Goal: Task Accomplishment & Management: Manage account settings

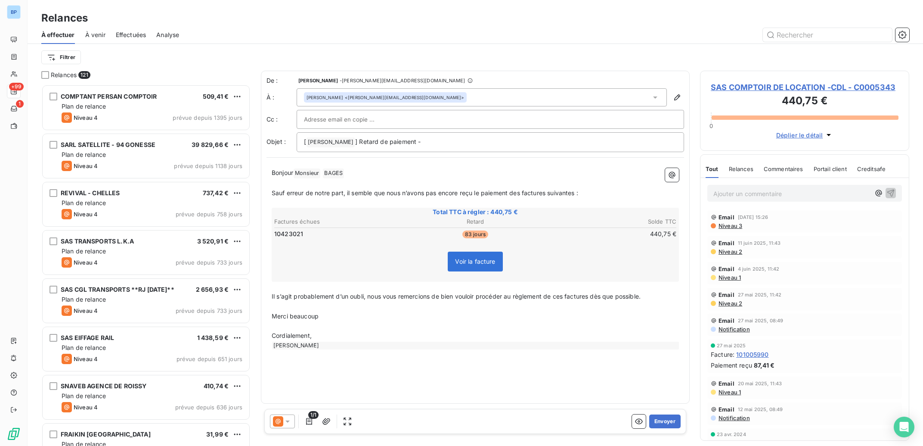
scroll to position [353, 201]
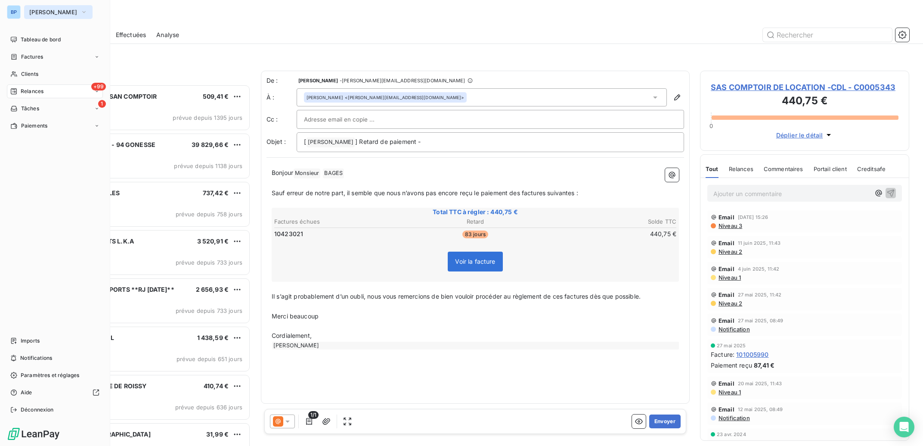
click at [46, 10] on span "Bertrand Pneus" at bounding box center [53, 12] width 48 height 7
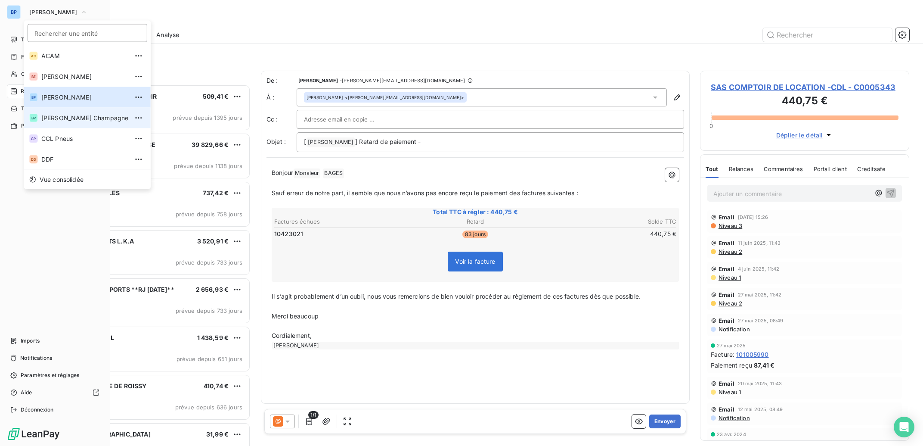
click at [98, 117] on span "[PERSON_NAME] Champagne" at bounding box center [84, 118] width 87 height 9
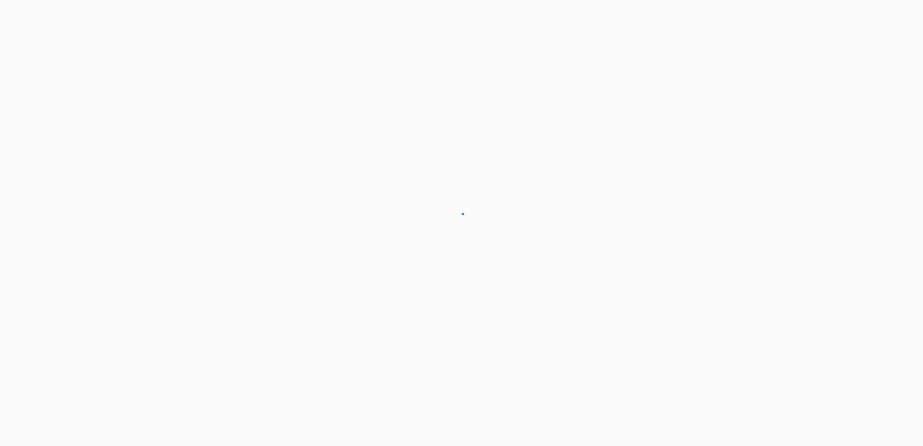
click at [98, 119] on div at bounding box center [461, 223] width 923 height 446
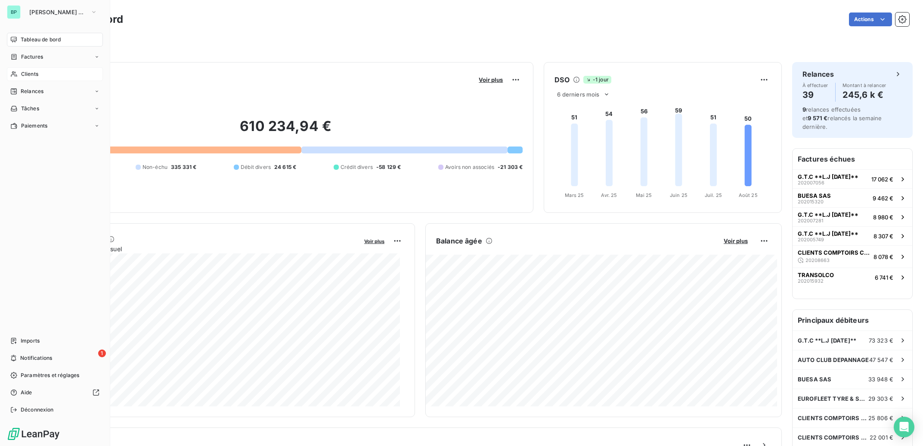
click at [40, 73] on div "Clients" at bounding box center [55, 74] width 96 height 14
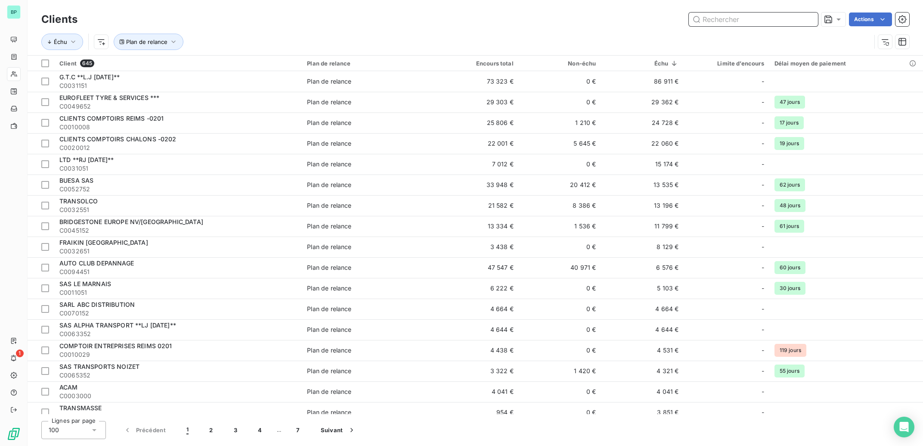
click at [749, 19] on input "text" at bounding box center [753, 19] width 129 height 14
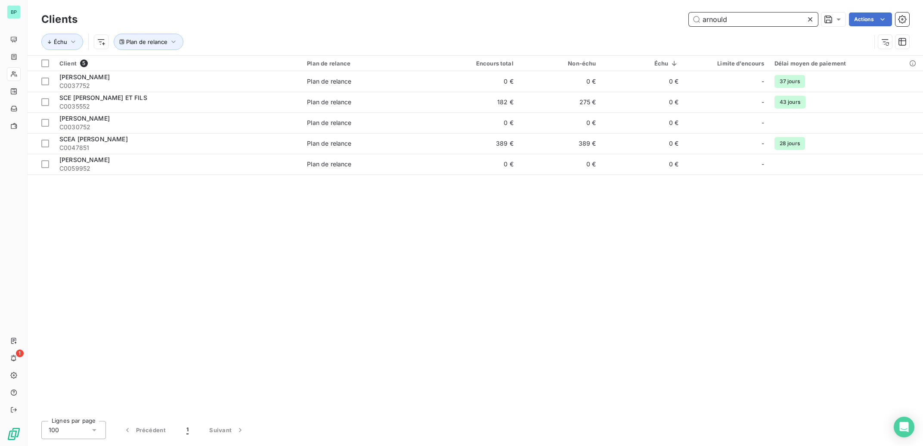
drag, startPoint x: 741, startPoint y: 22, endPoint x: 644, endPoint y: 18, distance: 96.5
click at [689, 18] on input "arnould" at bounding box center [753, 19] width 129 height 14
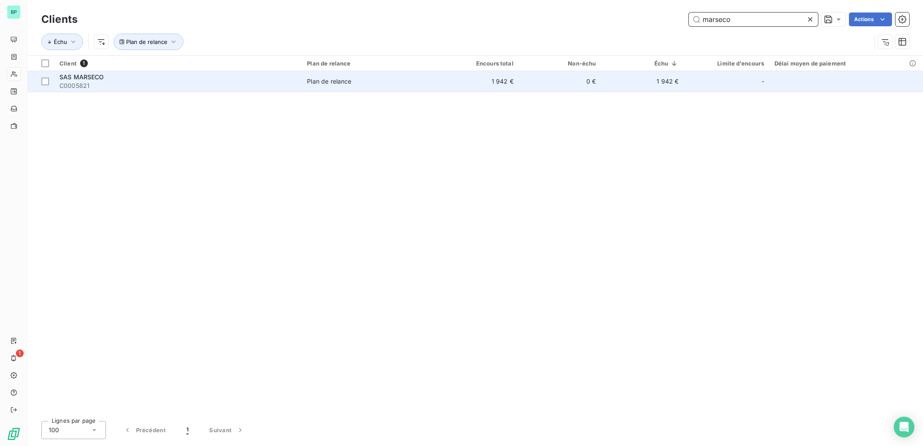
type input "marseco"
click at [420, 83] on span "Plan de relance" at bounding box center [369, 81] width 124 height 9
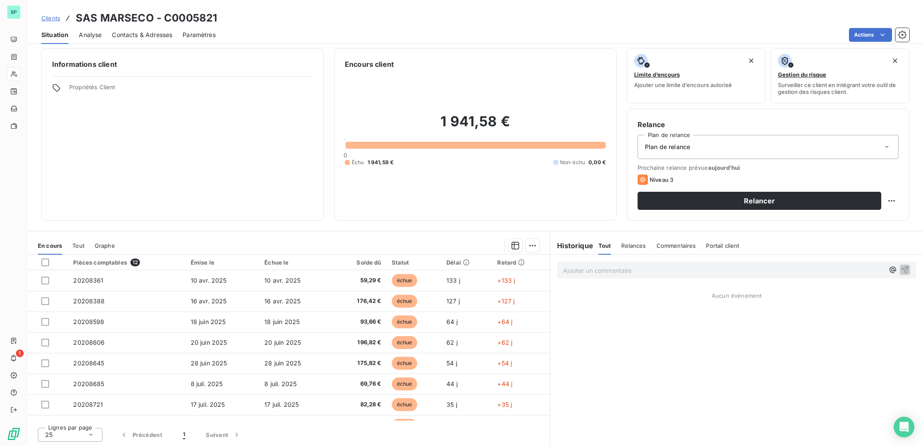
scroll to position [5, 0]
click at [151, 31] on span "Contacts & Adresses" at bounding box center [142, 35] width 60 height 9
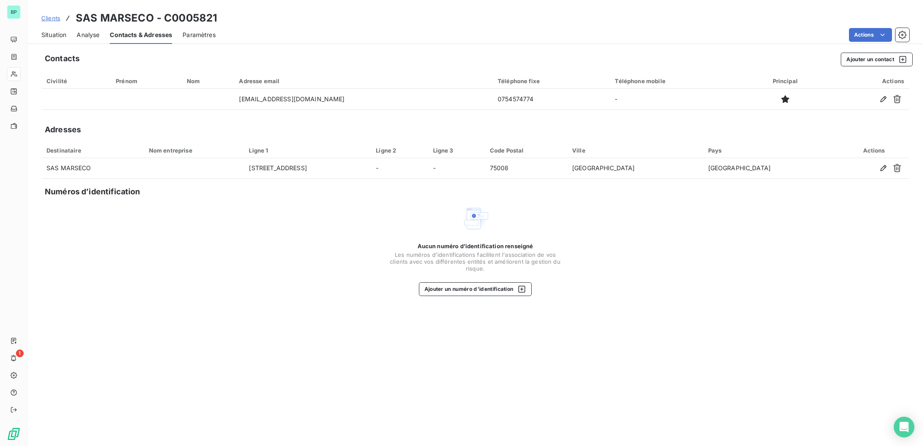
click at [59, 34] on span "Situation" at bounding box center [53, 35] width 25 height 9
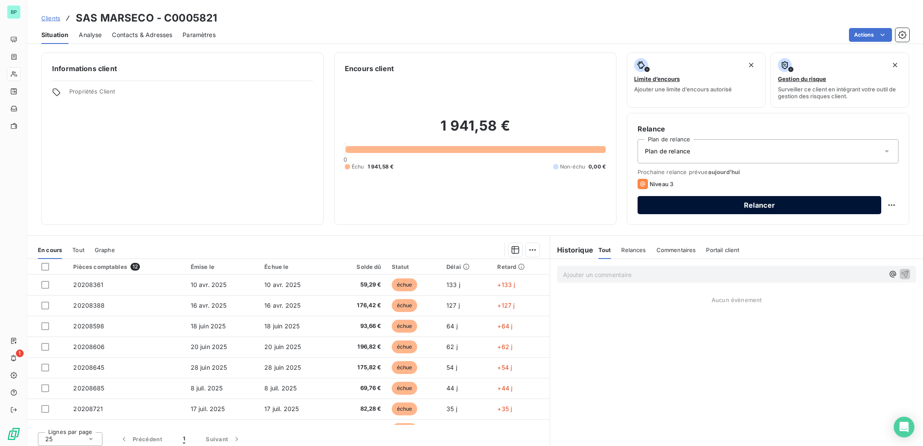
click at [755, 204] on button "Relancer" at bounding box center [760, 205] width 244 height 18
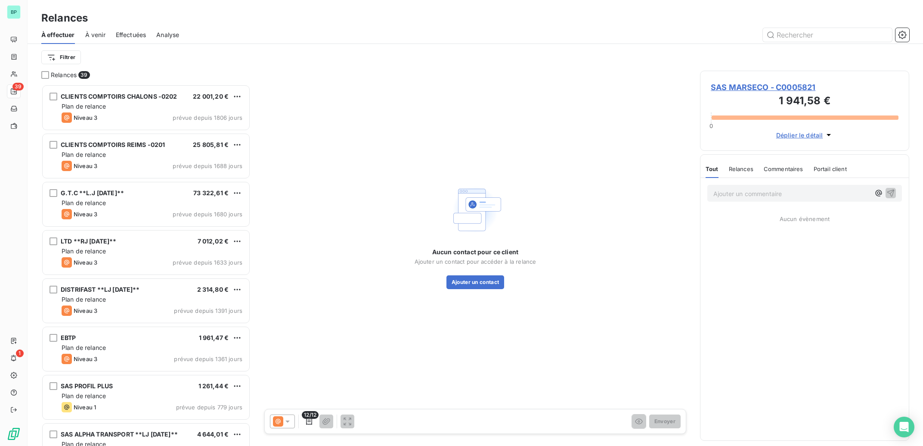
scroll to position [353, 201]
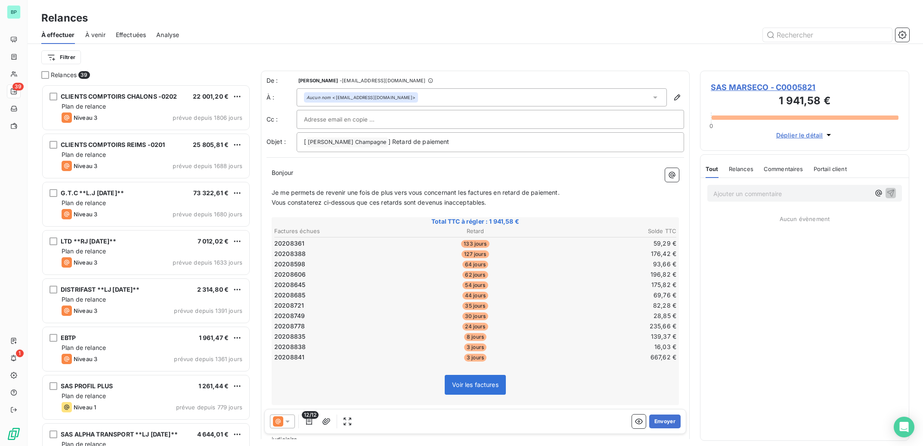
click at [354, 120] on input "text" at bounding box center [350, 119] width 93 height 13
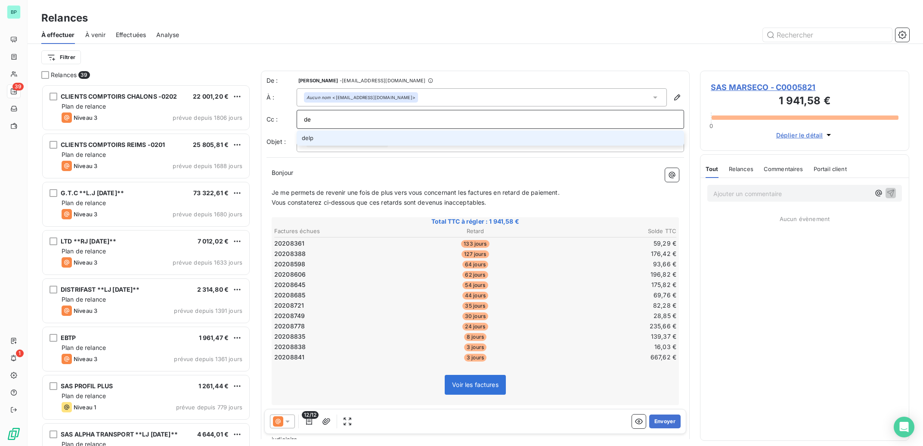
type input "d"
click at [738, 198] on p "Ajouter un commentaire ﻿" at bounding box center [791, 193] width 157 height 11
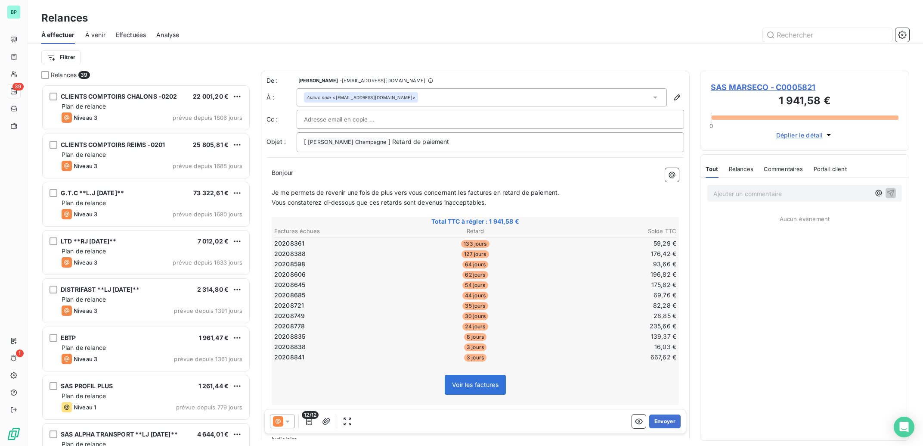
click at [736, 195] on p "Ajouter un commentaire ﻿" at bounding box center [791, 193] width 157 height 11
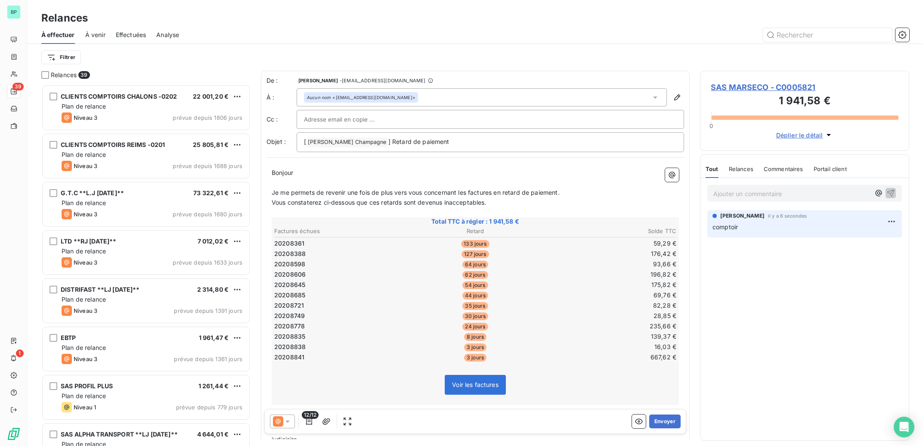
click at [360, 118] on input "text" at bounding box center [350, 119] width 93 height 13
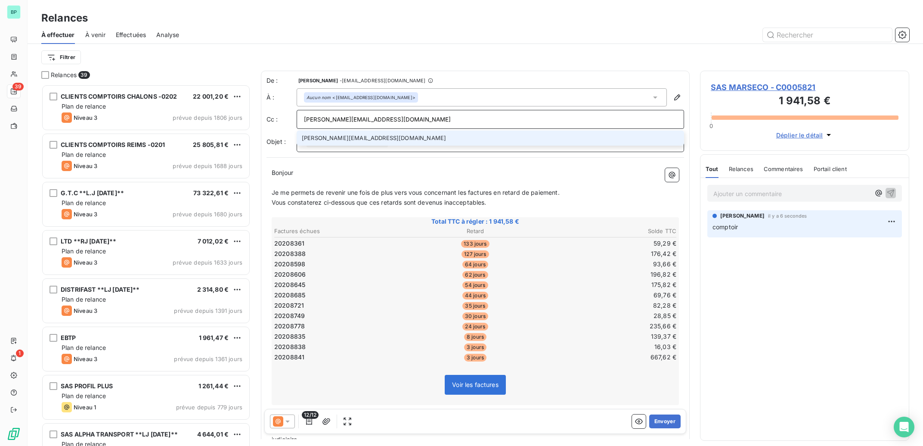
type input "[PERSON_NAME][EMAIL_ADDRESS][DOMAIN_NAME]"
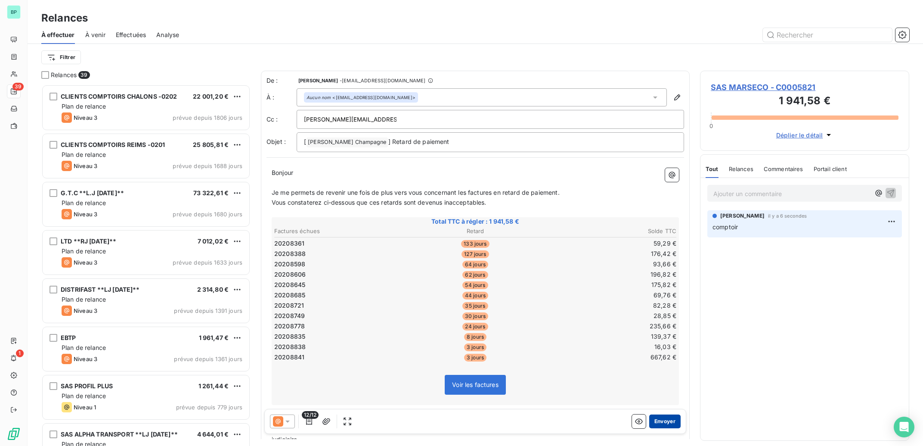
click at [659, 423] on button "Envoyer" at bounding box center [664, 421] width 31 height 14
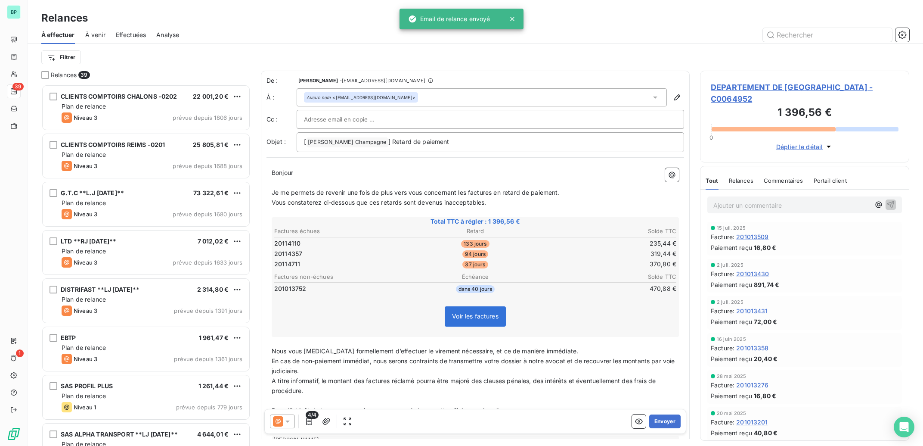
scroll to position [0, 0]
click at [284, 419] on icon at bounding box center [287, 421] width 9 height 9
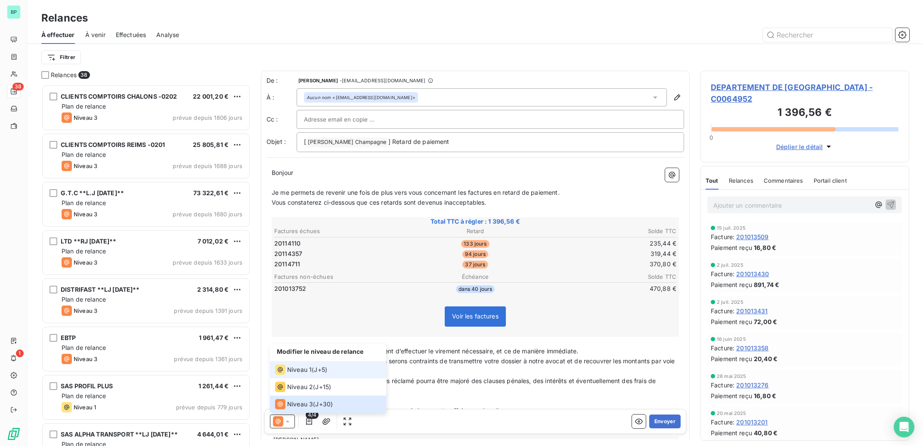
click at [295, 370] on span "Niveau 1" at bounding box center [299, 369] width 25 height 9
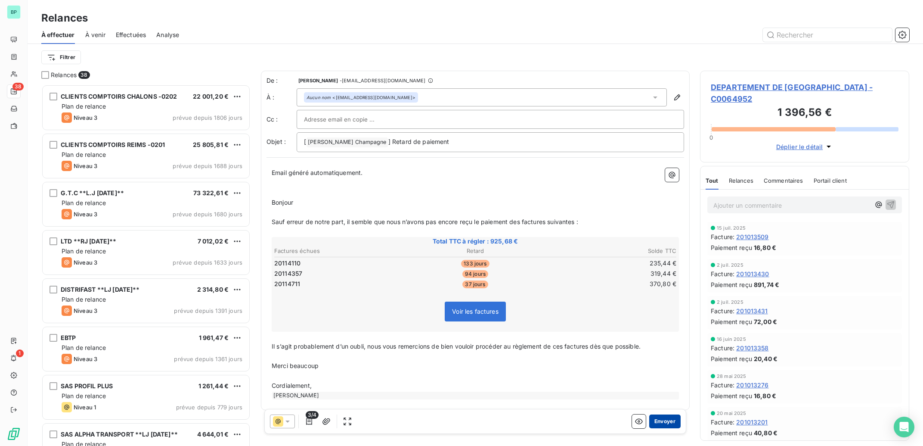
click at [659, 421] on button "Envoyer" at bounding box center [664, 421] width 31 height 14
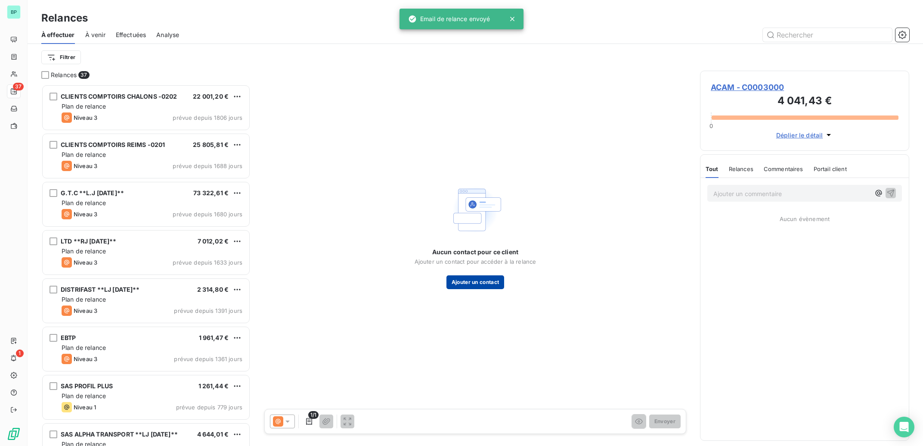
click at [480, 284] on button "Ajouter un contact" at bounding box center [475, 282] width 58 height 14
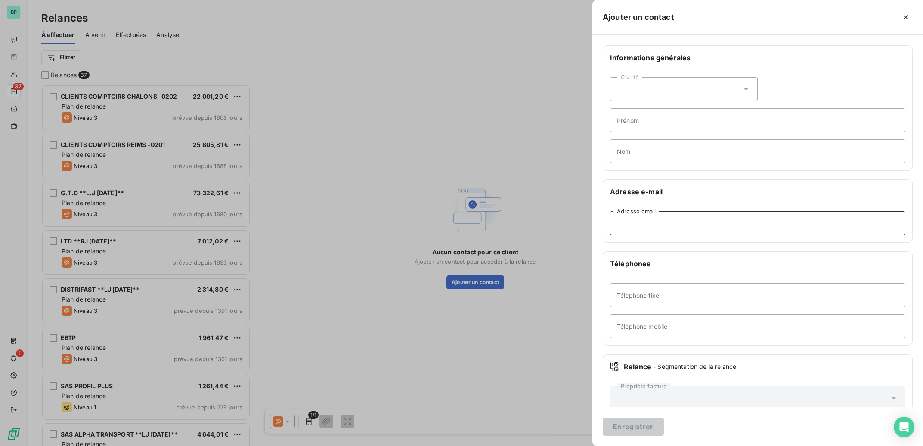
click at [638, 226] on input "Adresse email" at bounding box center [757, 223] width 295 height 24
type input "[EMAIL_ADDRESS][DOMAIN_NAME]"
click at [642, 427] on button "Enregistrer" at bounding box center [633, 426] width 61 height 18
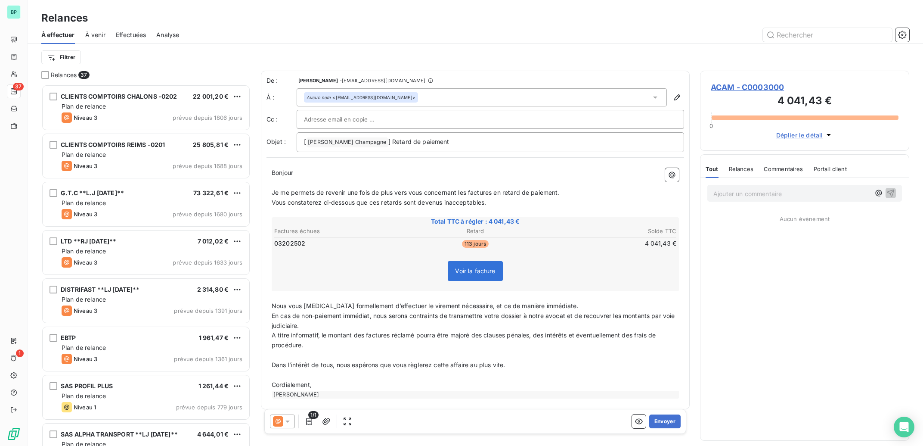
click at [284, 421] on icon at bounding box center [287, 421] width 9 height 9
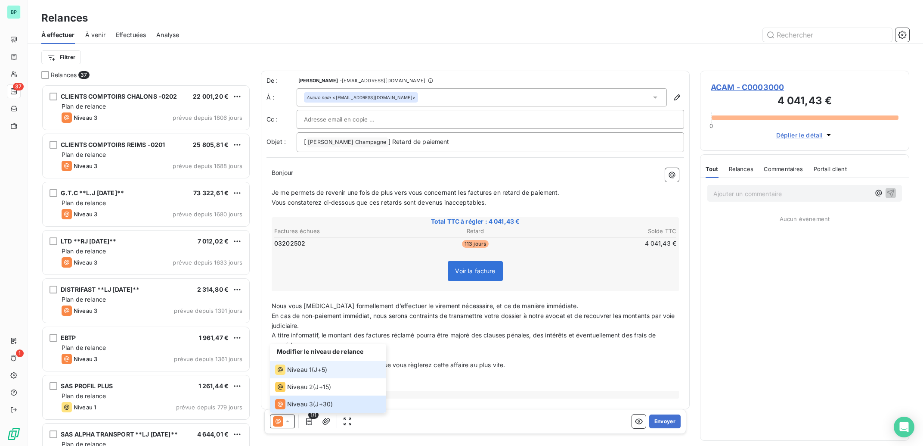
click at [287, 367] on div "Niveau 1" at bounding box center [293, 369] width 37 height 10
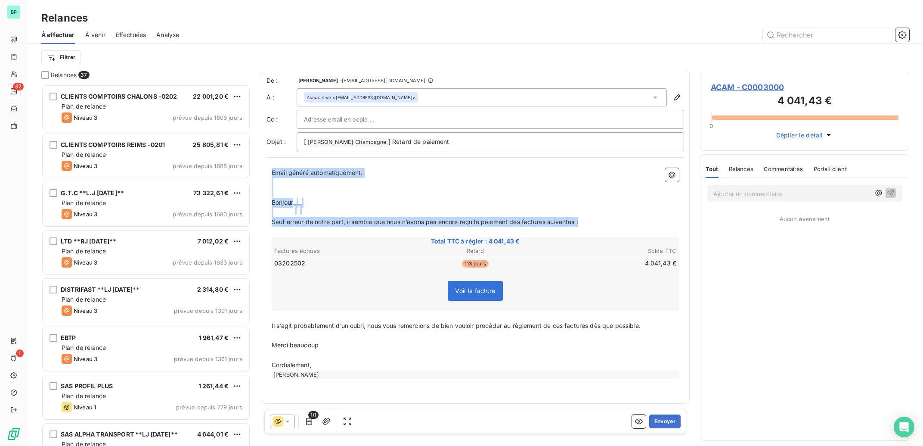
drag, startPoint x: 563, startPoint y: 224, endPoint x: 245, endPoint y: 164, distance: 323.4
click at [261, 164] on div "De : [PERSON_NAME] - [EMAIL_ADDRESS][DOMAIN_NAME] À : Aucun nom <[EMAIL_ADDRESS…" at bounding box center [475, 255] width 429 height 368
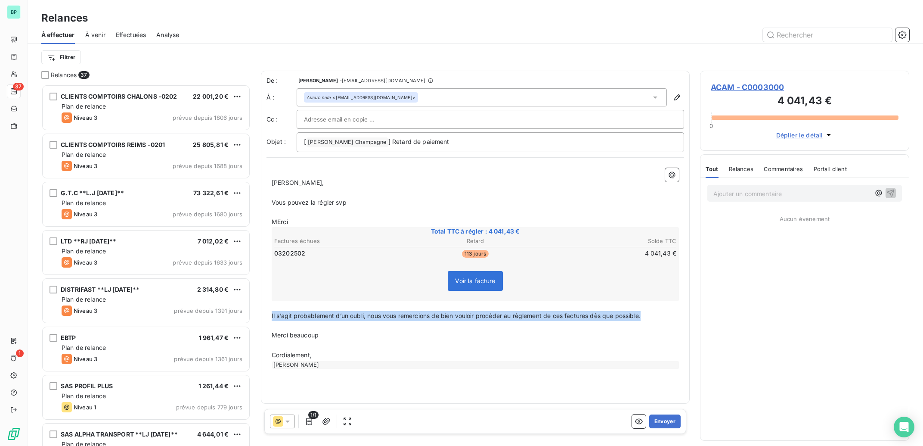
drag, startPoint x: 660, startPoint y: 318, endPoint x: 269, endPoint y: 319, distance: 391.8
click at [269, 319] on div "﻿ [PERSON_NAME], ﻿ Vous pouvez la régler svp ﻿ MErci Total TTC à régler : 4 041…" at bounding box center [476, 268] width 418 height 211
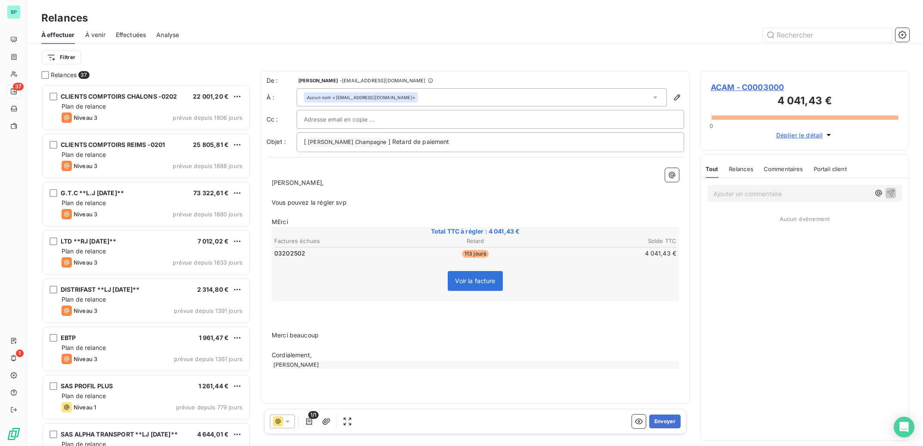
click at [324, 219] on p "MErci" at bounding box center [475, 222] width 407 height 10
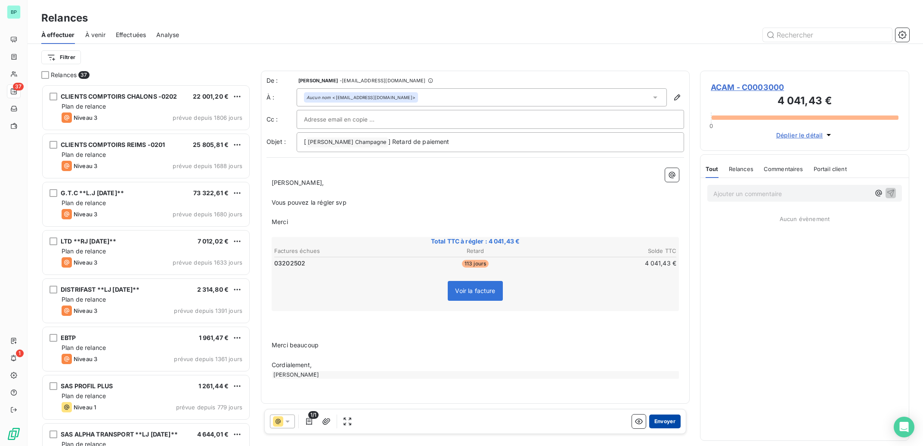
click at [674, 417] on button "Envoyer" at bounding box center [664, 421] width 31 height 14
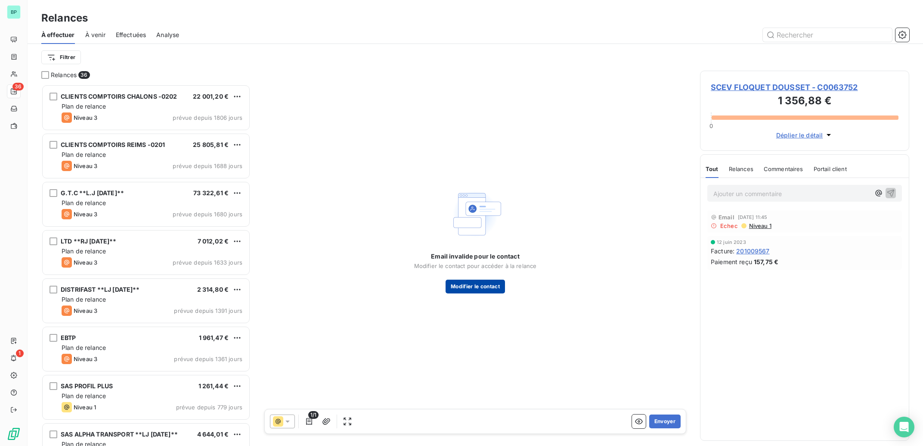
click at [481, 287] on button "Modifier le contact" at bounding box center [475, 286] width 59 height 14
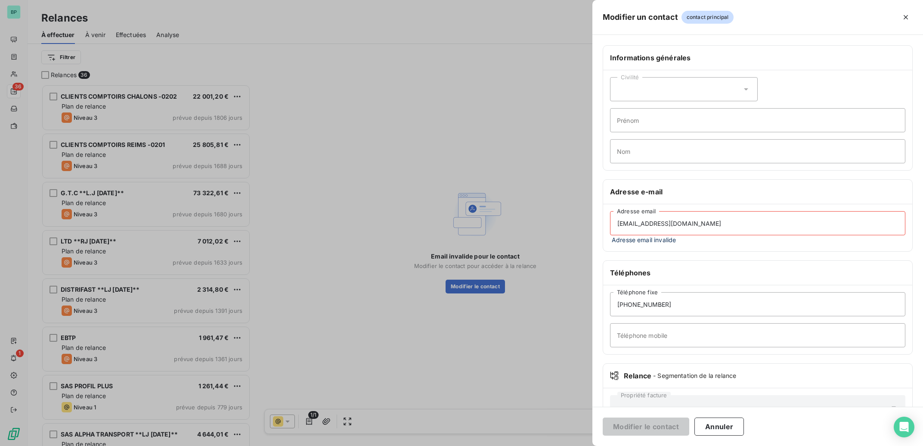
click at [714, 221] on input "[EMAIL_ADDRESS][DOMAIN_NAME]" at bounding box center [757, 223] width 295 height 24
click at [651, 224] on input "[EMAIL_ADDRESS][DOMAIN_NAME]" at bounding box center [757, 223] width 295 height 24
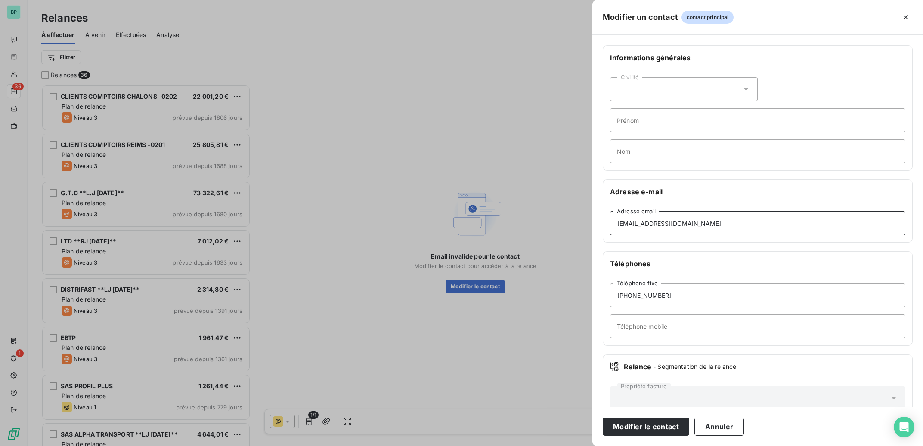
type input "[EMAIL_ADDRESS][DOMAIN_NAME]"
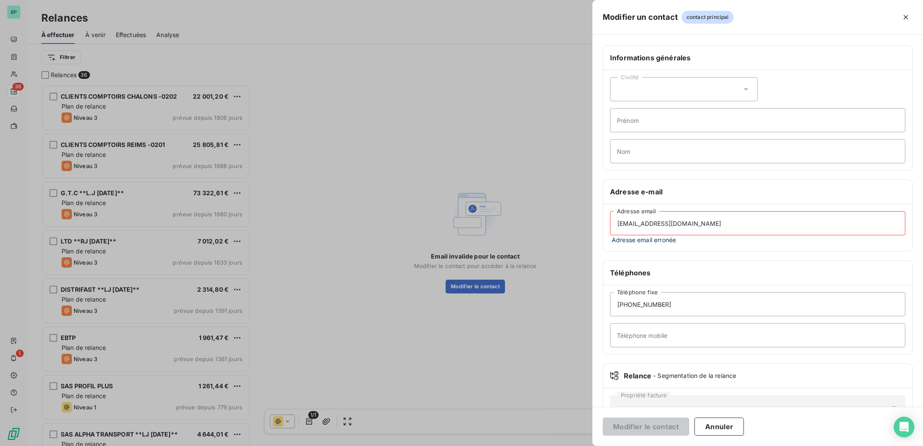
click at [730, 220] on input "[EMAIL_ADDRESS][DOMAIN_NAME]" at bounding box center [757, 223] width 295 height 24
click at [617, 225] on input "[EMAIL_ADDRESS][DOMAIN_NAME]" at bounding box center [757, 223] width 295 height 24
click at [722, 430] on button "Annuler" at bounding box center [719, 426] width 50 height 18
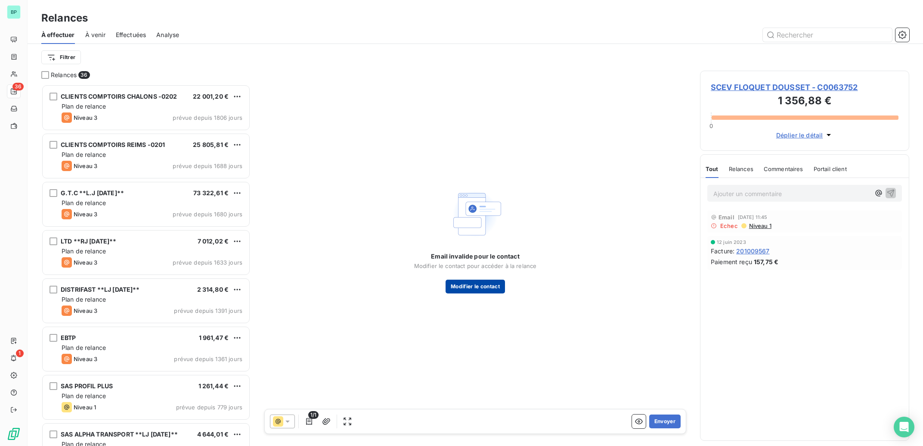
click at [457, 290] on button "Modifier le contact" at bounding box center [475, 286] width 59 height 14
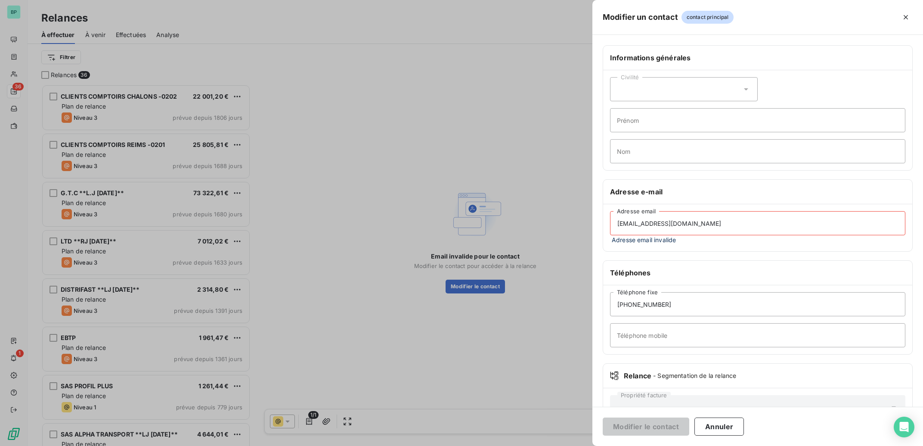
drag, startPoint x: 738, startPoint y: 223, endPoint x: 543, endPoint y: 206, distance: 195.4
click at [543, 445] on div "Modifier un contact contact principal Informations générales Civilité Prénom No…" at bounding box center [461, 446] width 923 height 0
drag, startPoint x: 758, startPoint y: 229, endPoint x: 551, endPoint y: 228, distance: 207.1
click at [610, 228] on input "[EMAIL_ADDRESS][DOMAIN_NAME]" at bounding box center [757, 223] width 295 height 24
paste input "[EMAIL_ADDRESS][DOMAIN_NAME]"
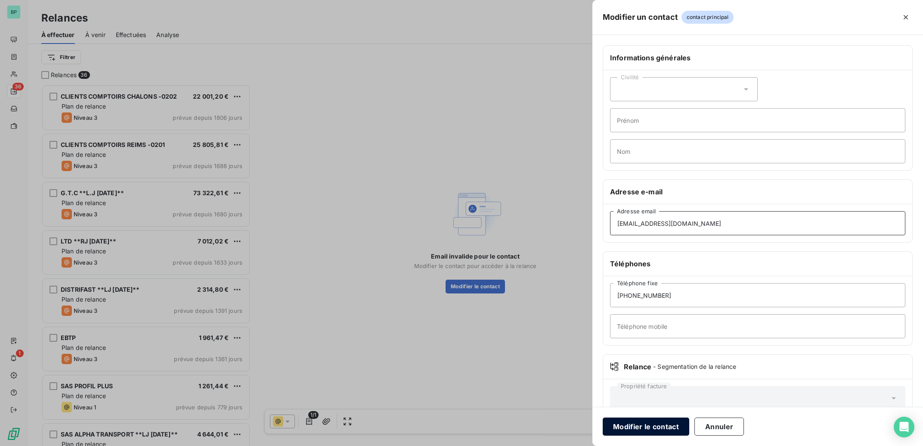
type input "[EMAIL_ADDRESS][DOMAIN_NAME]"
click at [654, 430] on button "Modifier le contact" at bounding box center [646, 426] width 87 height 18
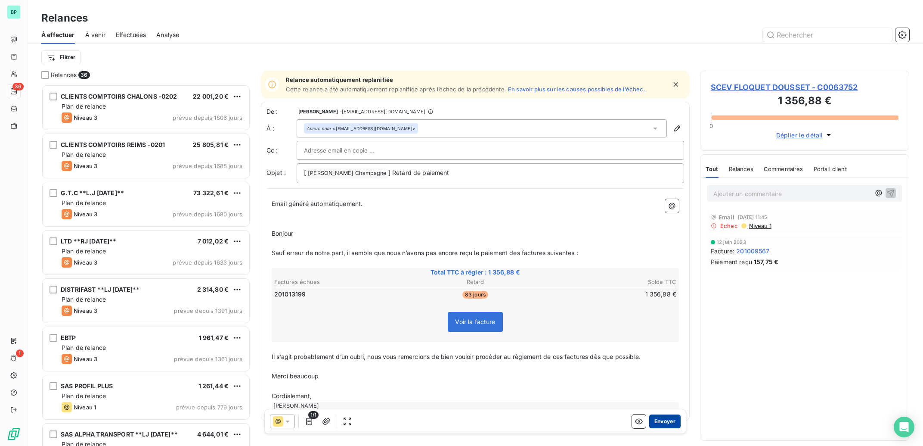
click at [664, 420] on button "Envoyer" at bounding box center [664, 421] width 31 height 14
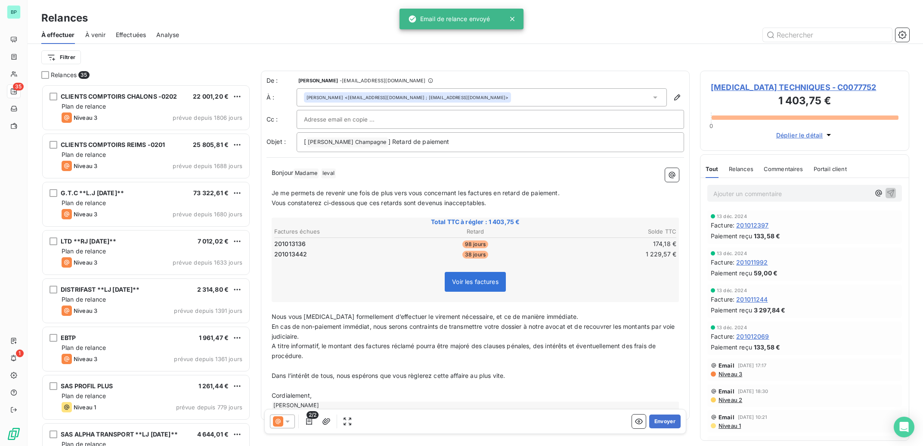
click at [736, 375] on span "Niveau 3" at bounding box center [730, 373] width 25 height 7
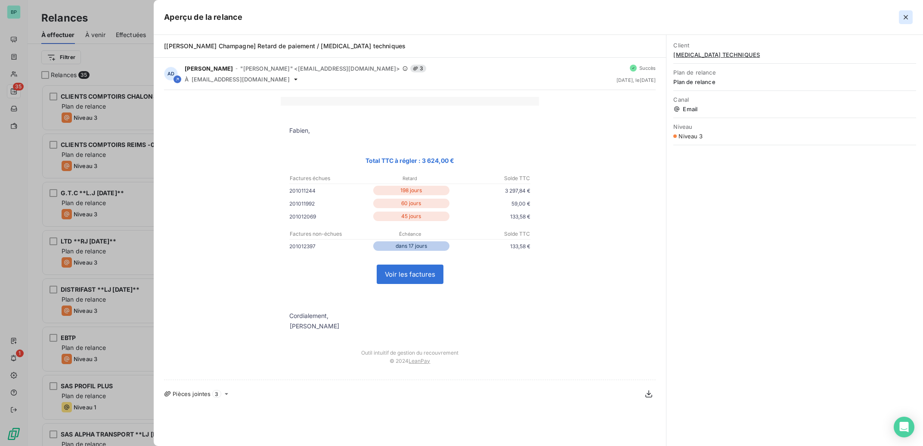
click at [911, 16] on button "button" at bounding box center [906, 17] width 14 height 14
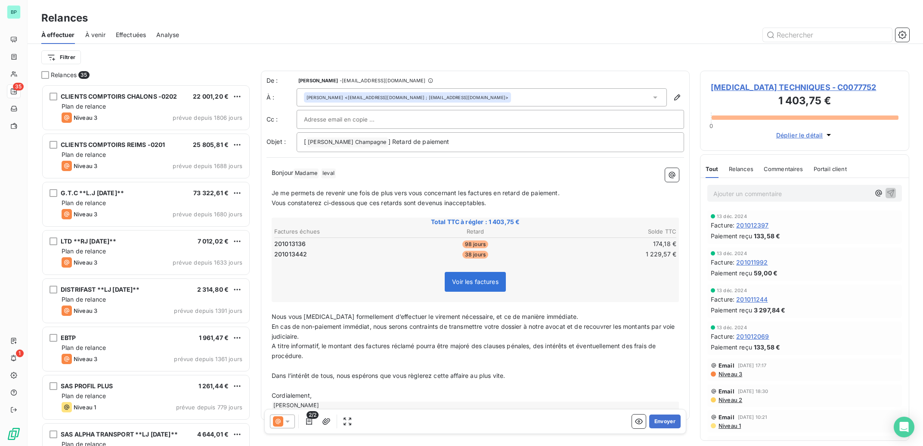
click at [730, 400] on span "Niveau 2" at bounding box center [730, 399] width 25 height 7
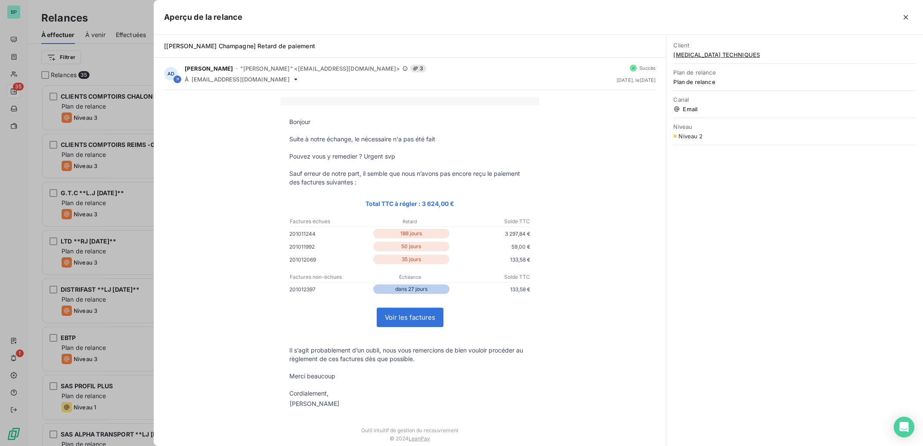
click at [130, 112] on div at bounding box center [461, 223] width 923 height 446
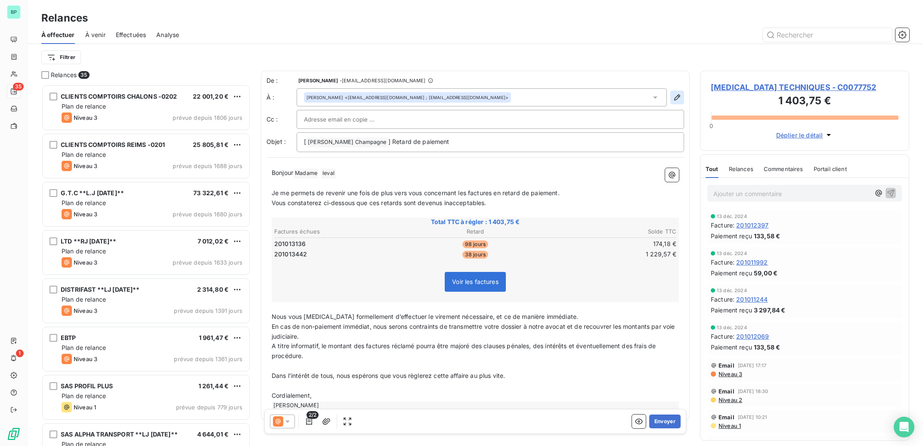
click at [673, 98] on icon "button" at bounding box center [677, 97] width 9 height 9
type input "[PERSON_NAME]"
type input "leval"
type input "[EMAIL_ADDRESS][DOMAIN_NAME] ; [EMAIL_ADDRESS][DOMAIN_NAME]"
type input "[PHONE_NUMBER]"
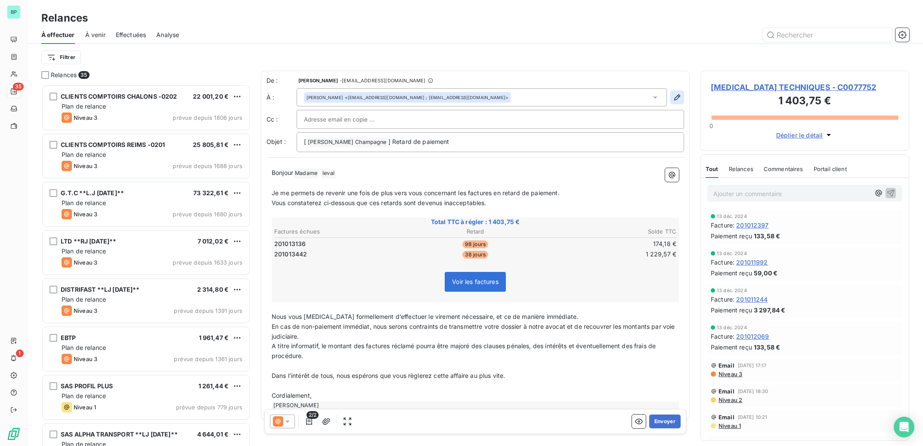
type input "0620351839"
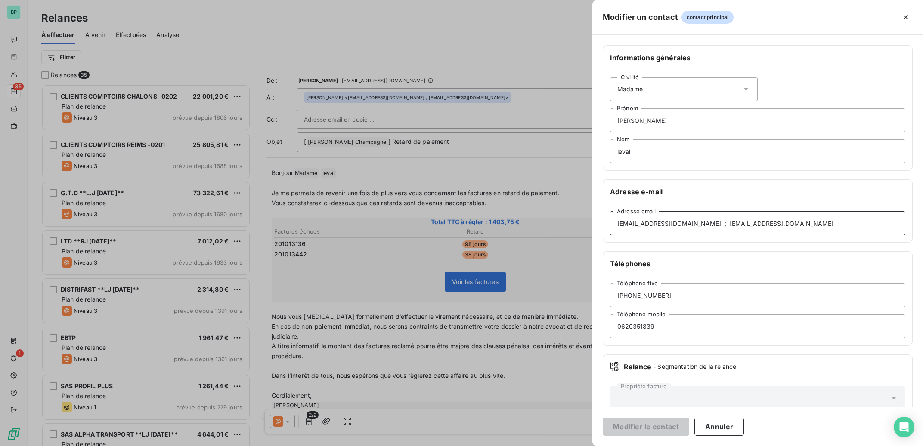
drag, startPoint x: 703, startPoint y: 223, endPoint x: 563, endPoint y: 216, distance: 140.5
click at [563, 445] on div "Modifier un contact contact principal Informations générales Civilité Madame [P…" at bounding box center [461, 446] width 923 height 0
drag, startPoint x: 702, startPoint y: 224, endPoint x: 588, endPoint y: 223, distance: 114.5
click at [610, 223] on input "[EMAIL_ADDRESS][DOMAIN_NAME] ; [EMAIL_ADDRESS][DOMAIN_NAME]" at bounding box center [757, 223] width 295 height 24
type input "[EMAIL_ADDRESS][DOMAIN_NAME]"
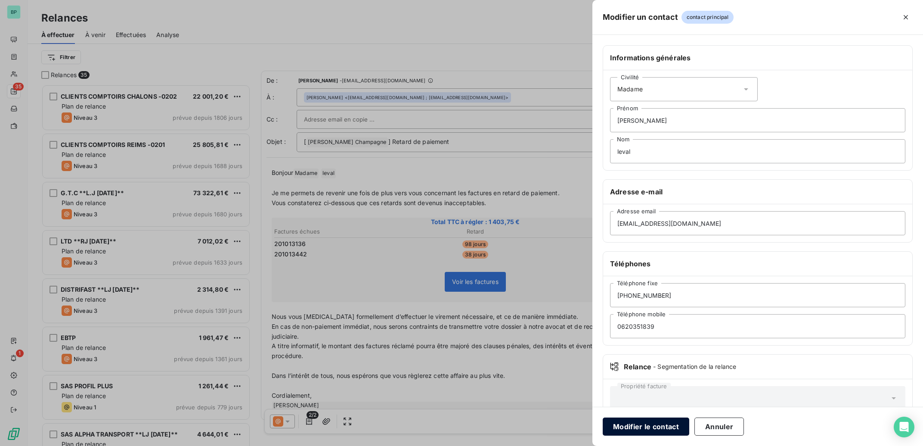
click at [655, 424] on button "Modifier le contact" at bounding box center [646, 426] width 87 height 18
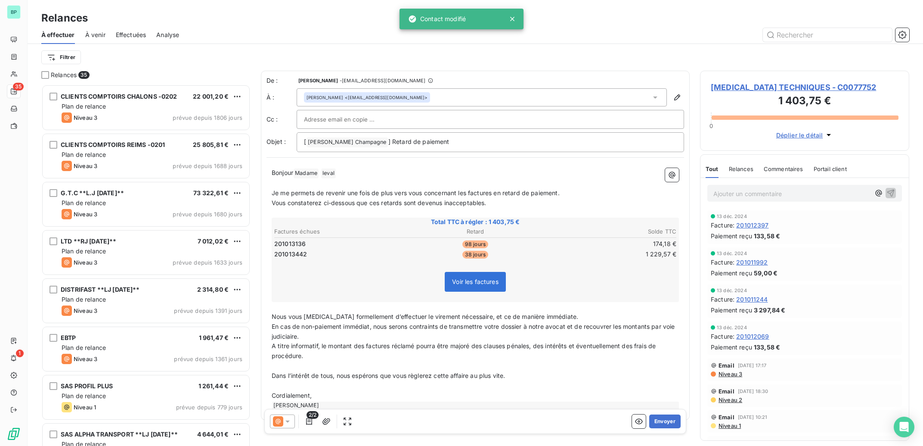
click at [280, 424] on icon at bounding box center [278, 421] width 10 height 10
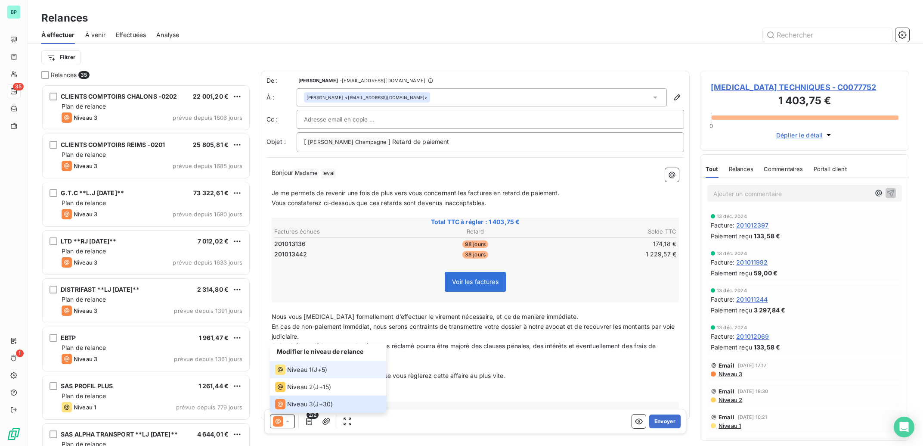
click at [301, 371] on span "Niveau 1" at bounding box center [299, 369] width 25 height 9
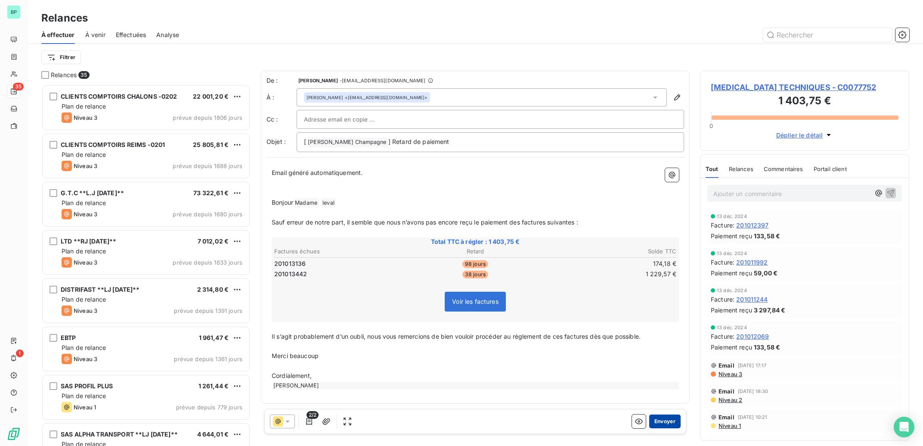
click at [673, 423] on button "Envoyer" at bounding box center [664, 421] width 31 height 14
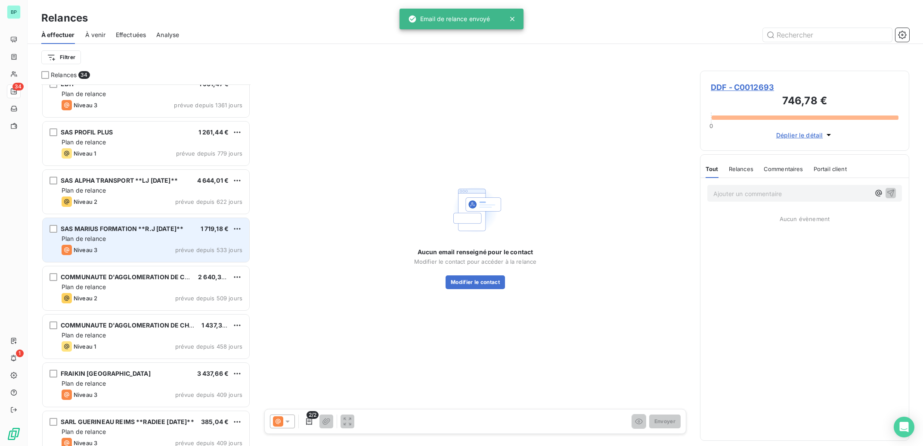
scroll to position [260, 0]
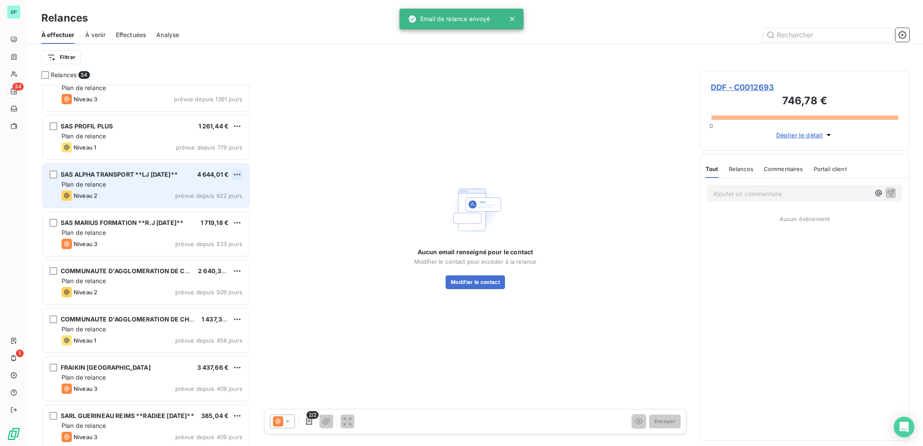
click at [239, 173] on html "BP 34 1 Relances À effectuer À venir Effectuées Analyse Filtrer Relances 34 DIS…" at bounding box center [461, 223] width 923 height 446
click at [214, 210] on div "Passer cette action" at bounding box center [199, 208] width 77 height 14
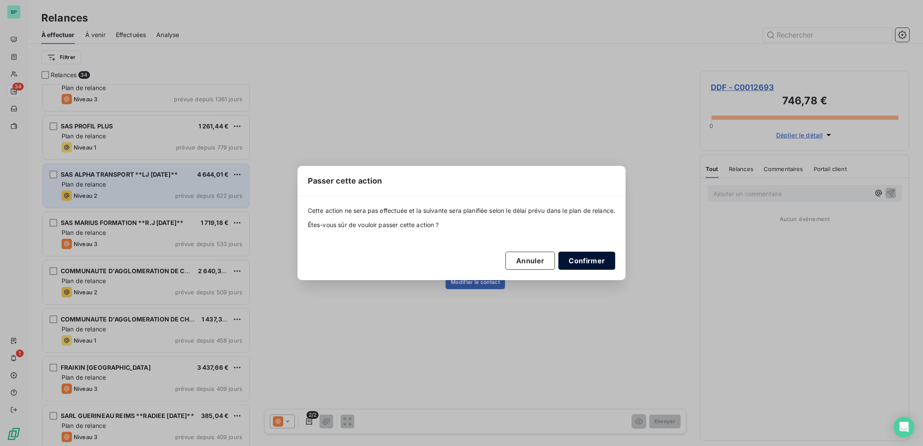
click at [591, 260] on button "Confirmer" at bounding box center [586, 260] width 57 height 18
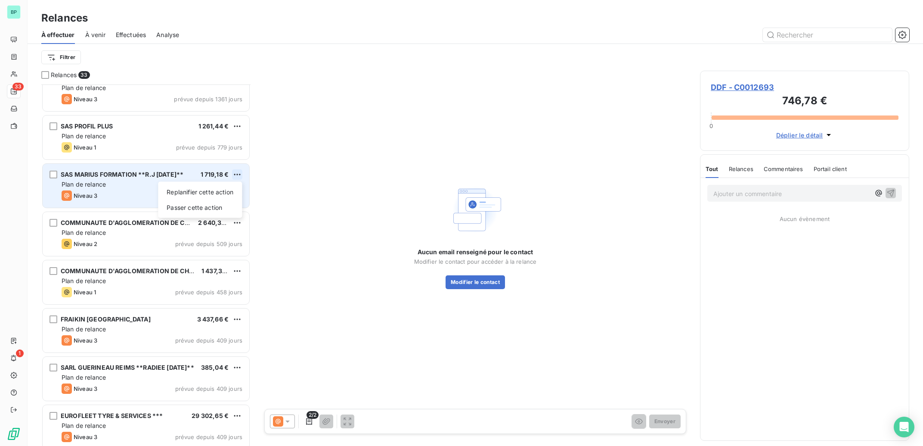
click at [240, 174] on html "BP 33 1 Relances À effectuer À venir Effectuées Analyse Filtrer Relances 33 DIS…" at bounding box center [461, 223] width 923 height 446
click at [223, 207] on div "Passer cette action" at bounding box center [199, 208] width 77 height 14
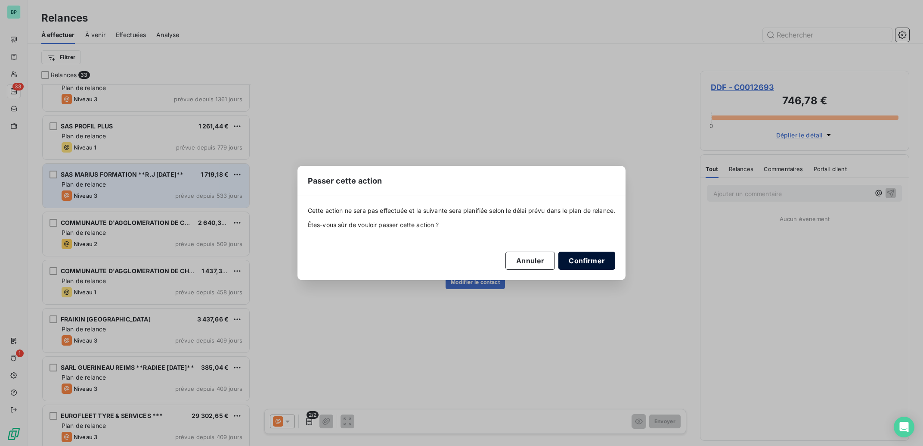
click at [576, 258] on button "Confirmer" at bounding box center [586, 260] width 57 height 18
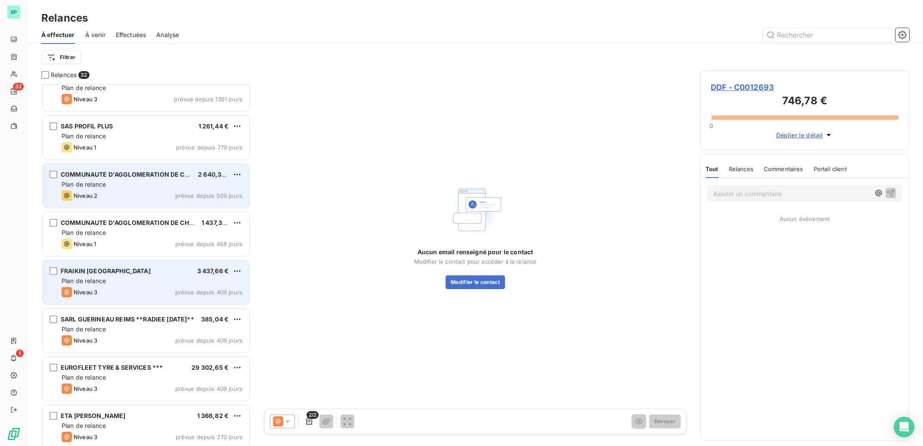
click at [208, 281] on div "Plan de relance" at bounding box center [152, 280] width 181 height 9
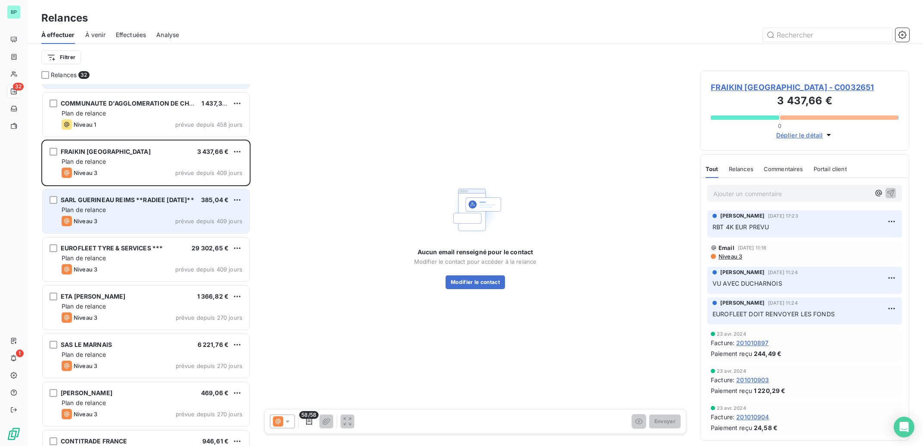
scroll to position [390, 0]
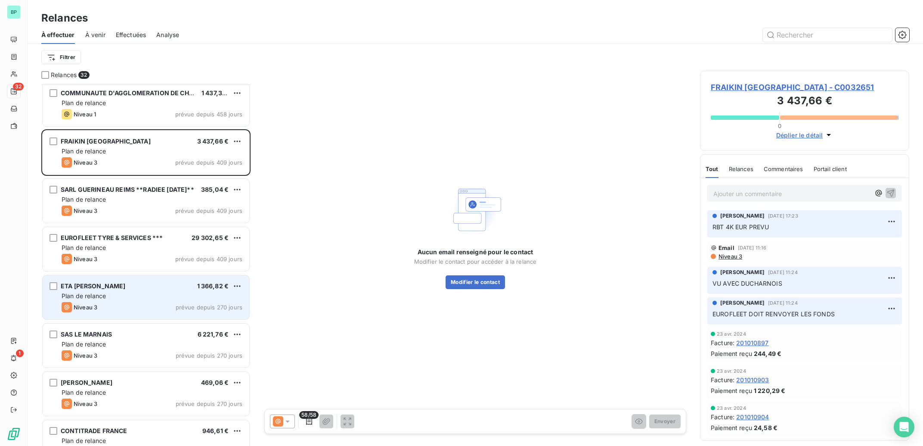
click at [161, 302] on div "Niveau 3 prévue depuis 270 jours" at bounding box center [152, 307] width 181 height 10
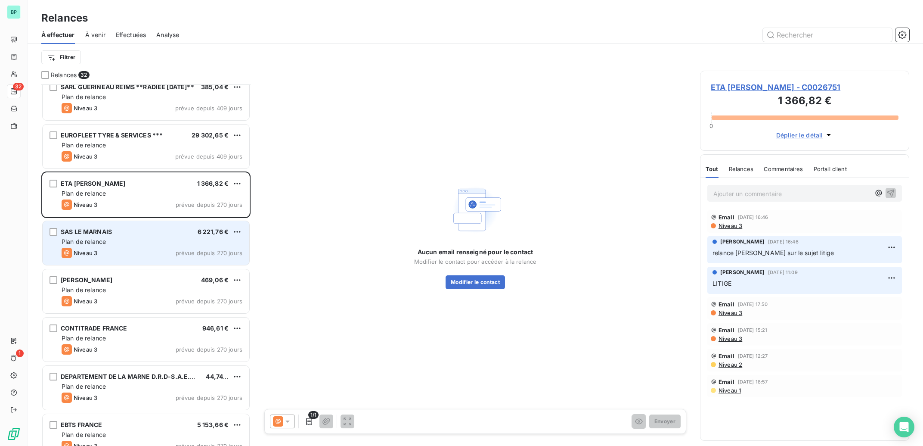
scroll to position [520, 0]
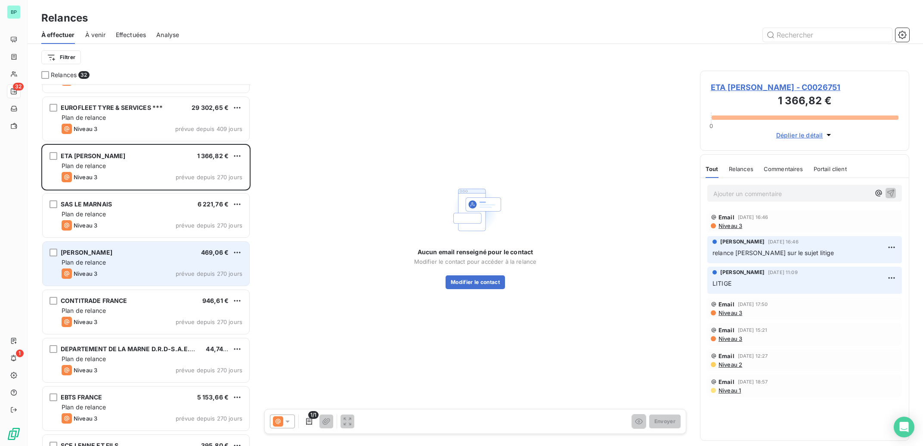
click at [182, 273] on span "prévue depuis 270 jours" at bounding box center [209, 273] width 67 height 7
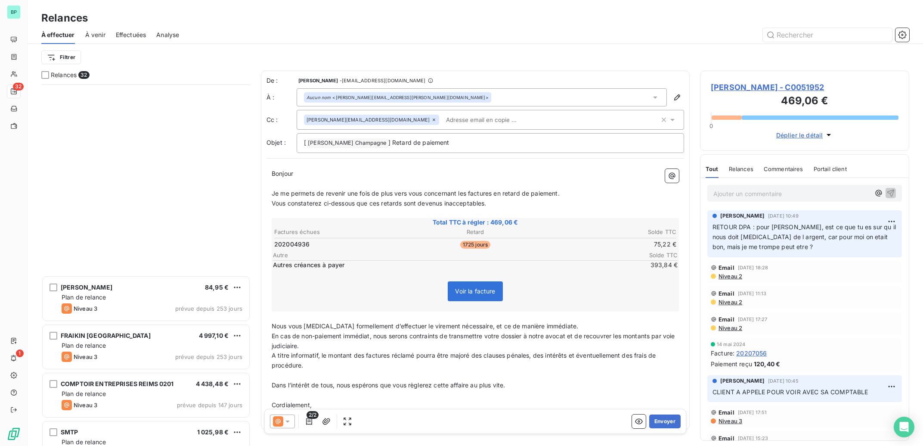
scroll to position [1183, 0]
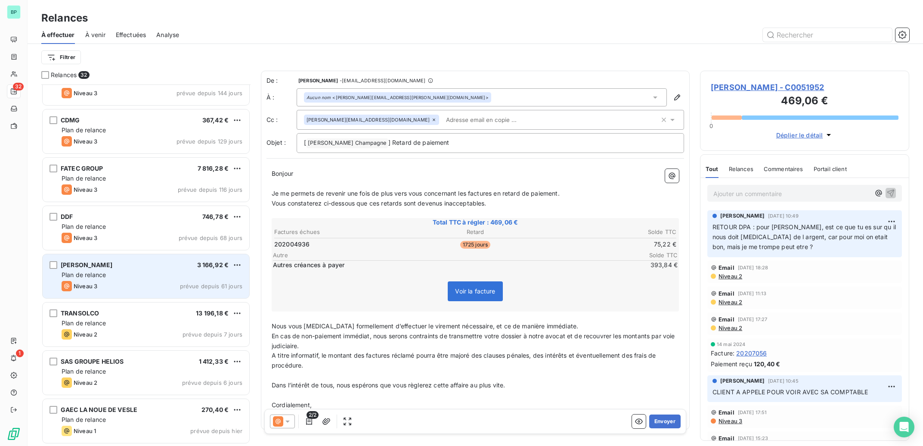
click at [186, 278] on div "Plan de relance" at bounding box center [152, 274] width 181 height 9
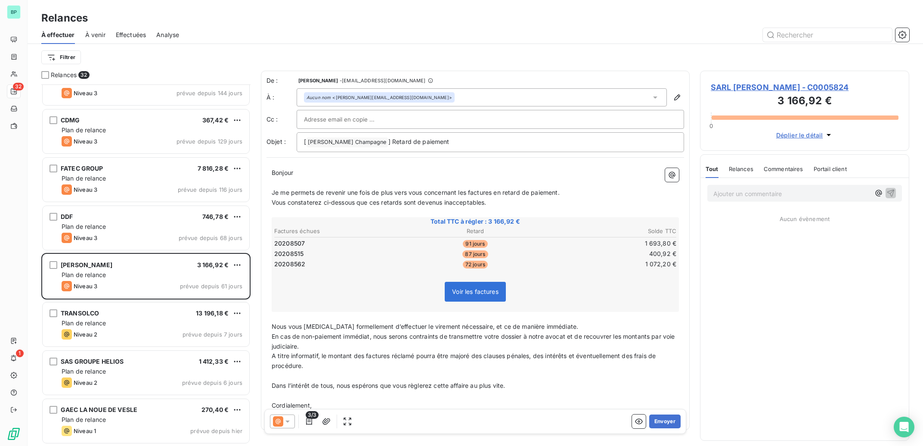
click at [284, 425] on div at bounding box center [282, 421] width 25 height 14
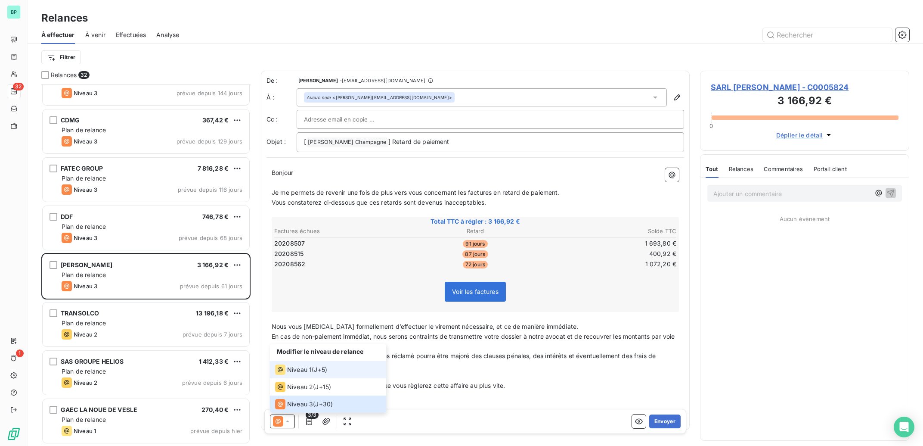
click at [293, 369] on span "Niveau 1" at bounding box center [299, 369] width 25 height 9
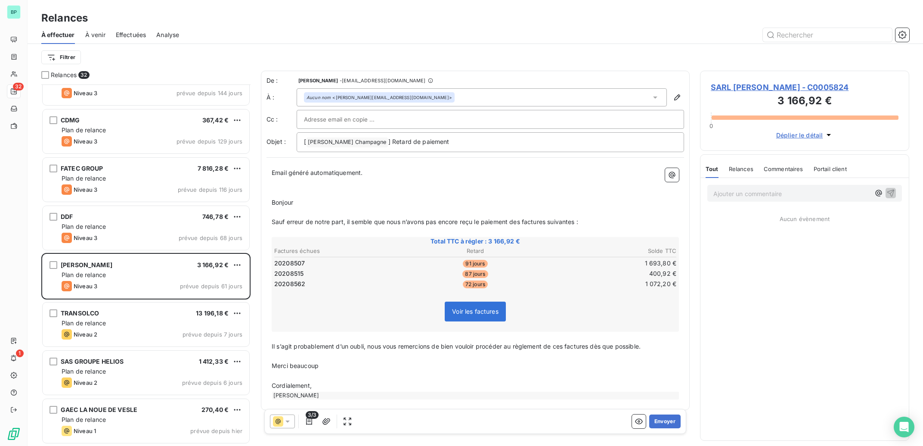
click at [397, 118] on div at bounding box center [490, 119] width 373 height 13
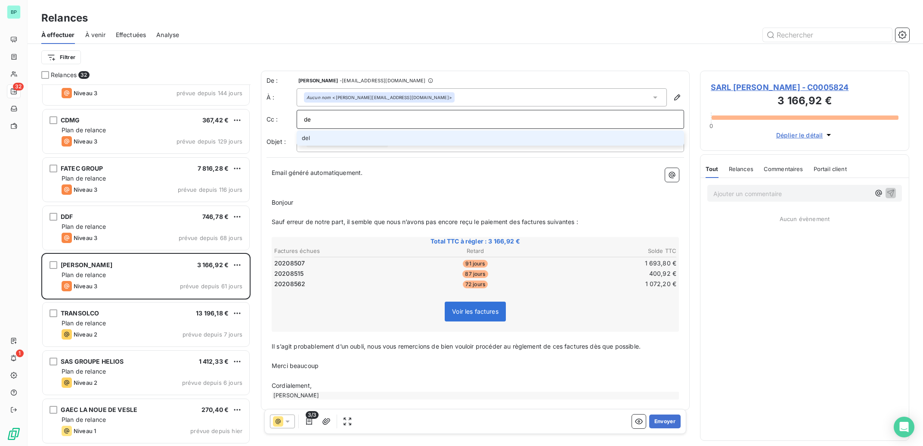
type input "d"
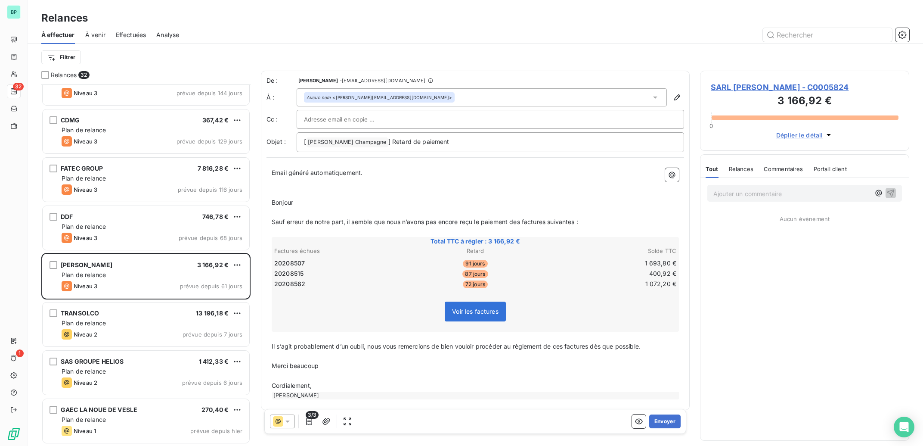
click at [786, 197] on p "Ajouter un commentaire ﻿" at bounding box center [791, 193] width 157 height 11
click at [657, 420] on button "Envoyer" at bounding box center [664, 421] width 31 height 14
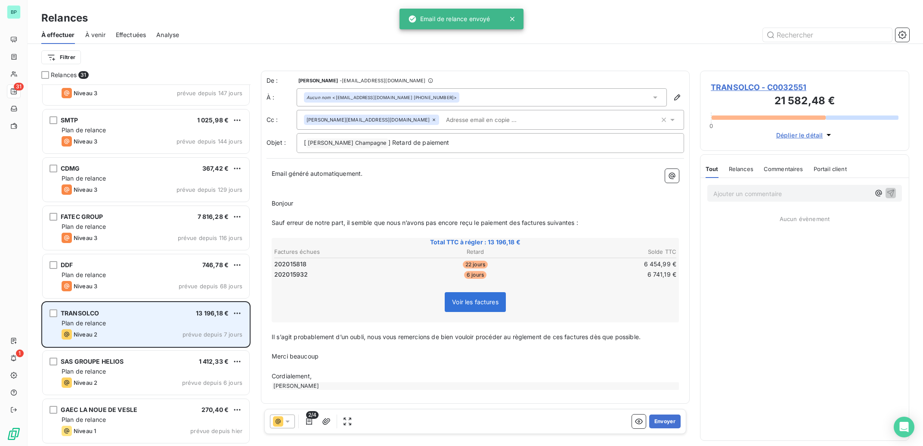
scroll to position [1134, 0]
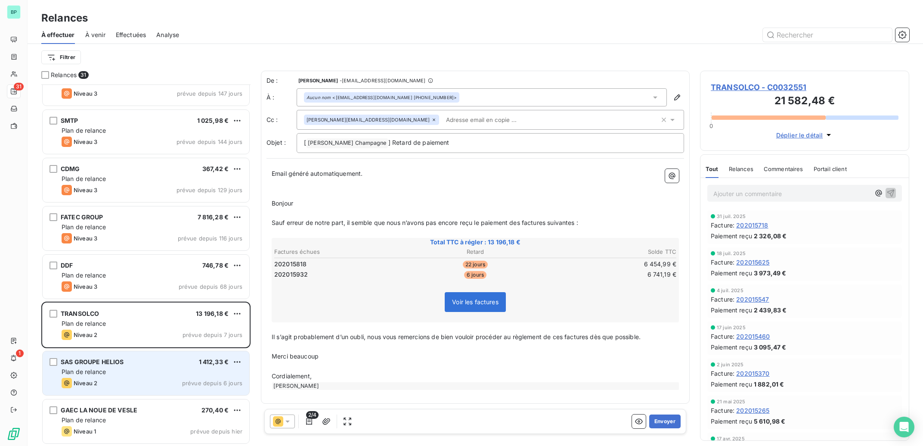
click at [120, 377] on div "SAS GROUPE HELIOS 1 412,33 € Plan de relance Niveau 2 prévue depuis 6 jours" at bounding box center [146, 373] width 207 height 44
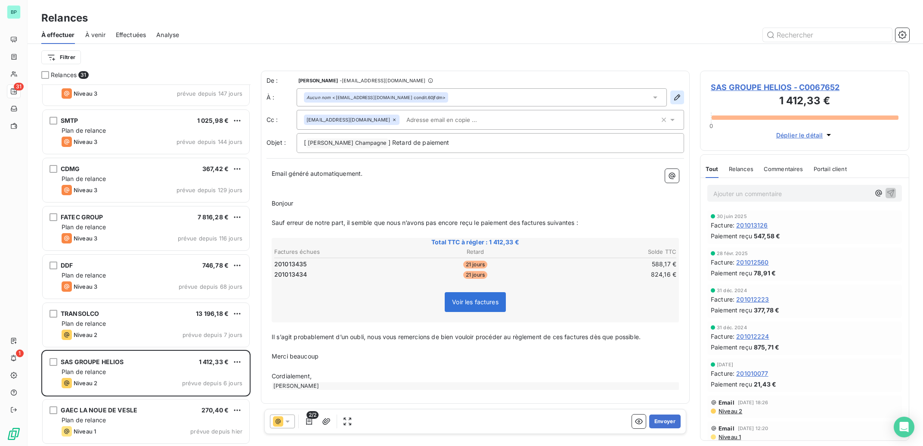
click at [683, 96] on button "button" at bounding box center [677, 97] width 14 height 14
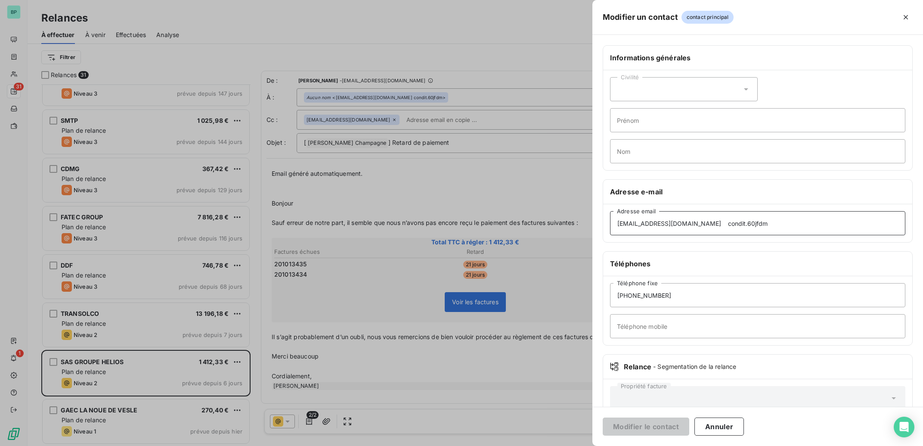
click at [750, 233] on input "[EMAIL_ADDRESS][DOMAIN_NAME] condit.60jfdm" at bounding box center [757, 223] width 295 height 24
drag, startPoint x: 688, startPoint y: 223, endPoint x: 862, endPoint y: 230, distance: 173.6
click at [862, 230] on input "[EMAIL_ADDRESS][DOMAIN_NAME] condit.60jfdm" at bounding box center [757, 223] width 295 height 24
type input "[EMAIL_ADDRESS][DOMAIN_NAME]"
click at [658, 428] on button "Modifier le contact" at bounding box center [646, 426] width 87 height 18
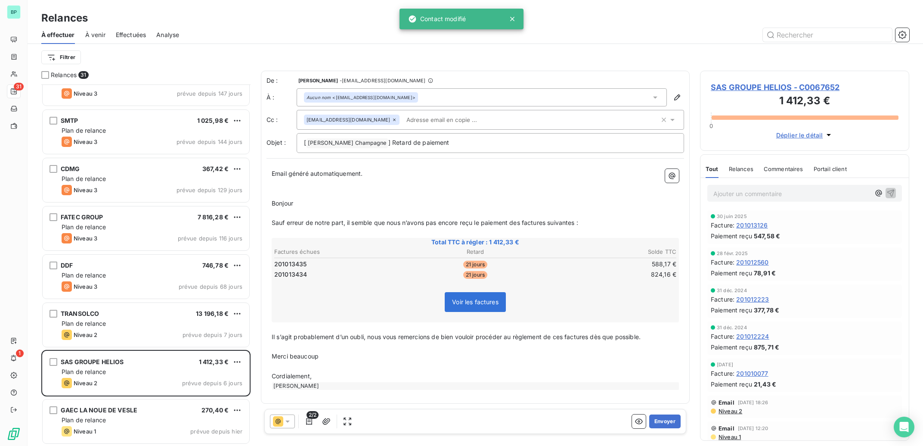
click at [392, 119] on icon at bounding box center [394, 119] width 5 height 5
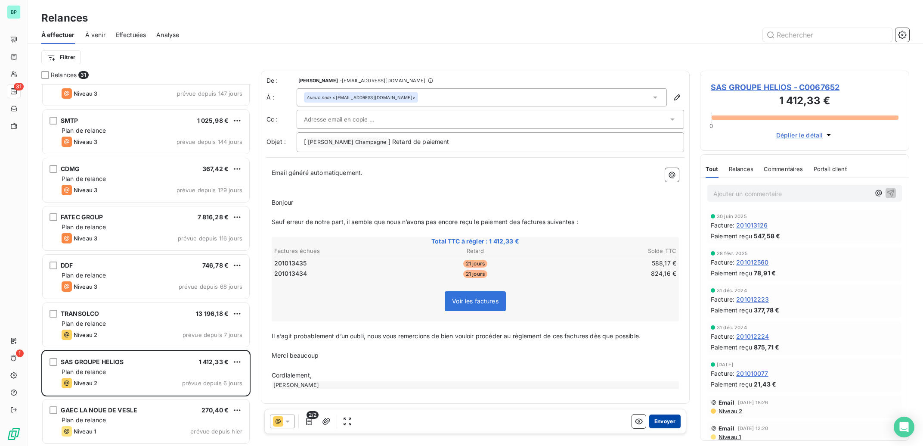
click at [674, 423] on button "Envoyer" at bounding box center [664, 421] width 31 height 14
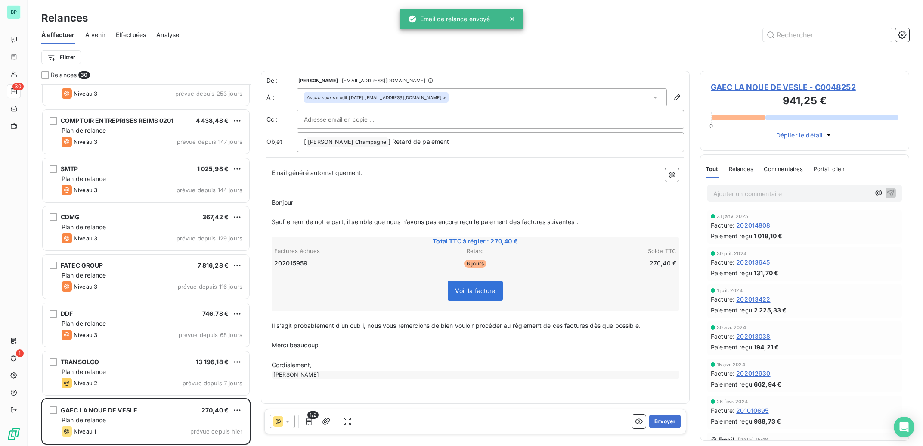
scroll to position [1086, 0]
click at [676, 99] on icon "button" at bounding box center [677, 97] width 9 height 9
type input "modif [DATE] [EMAIL_ADDRESS][DOMAIN_NAME]"
type input "06 62 21 98 86"
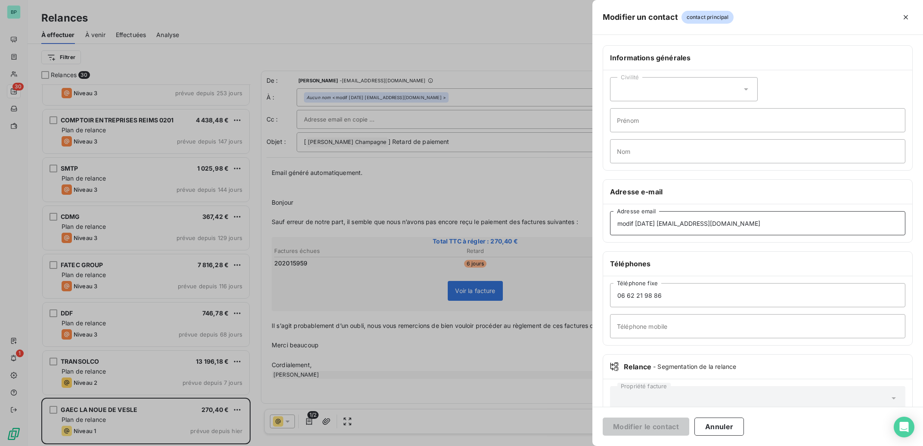
click at [581, 445] on div "Modifier un contact contact principal Informations générales Civilité Prénom No…" at bounding box center [461, 446] width 923 height 0
drag, startPoint x: 783, startPoint y: 222, endPoint x: 522, endPoint y: 209, distance: 261.6
click at [610, 211] on input "modif [DATE] [EMAIL_ADDRESS][DOMAIN_NAME]" at bounding box center [757, 223] width 295 height 24
paste input
type input "[EMAIL_ADDRESS][DOMAIN_NAME]"
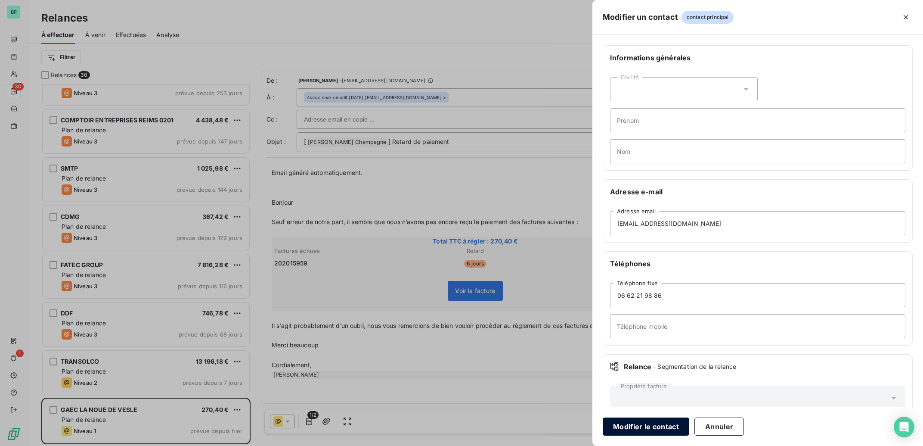
click at [654, 431] on button "Modifier le contact" at bounding box center [646, 426] width 87 height 18
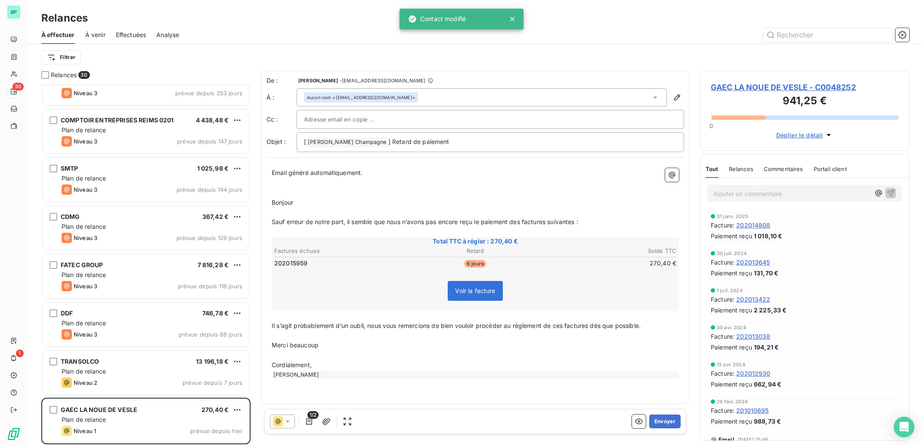
click at [742, 191] on p "Ajouter un commentaire ﻿" at bounding box center [791, 193] width 157 height 11
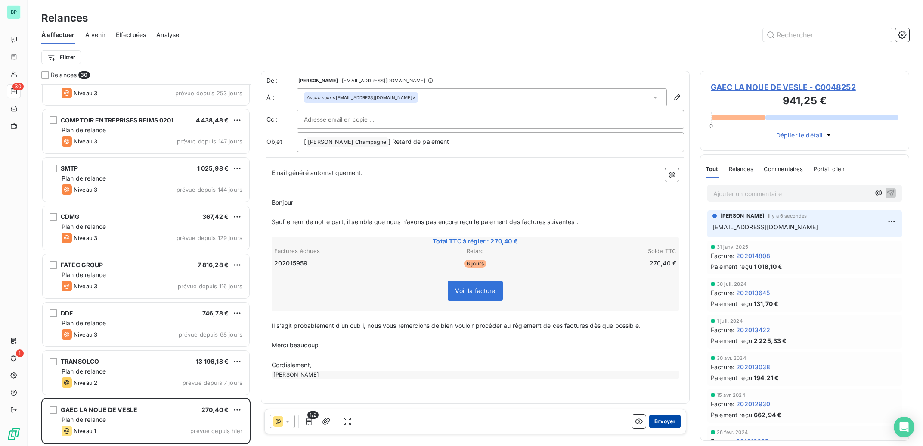
click at [673, 425] on button "Envoyer" at bounding box center [664, 421] width 31 height 14
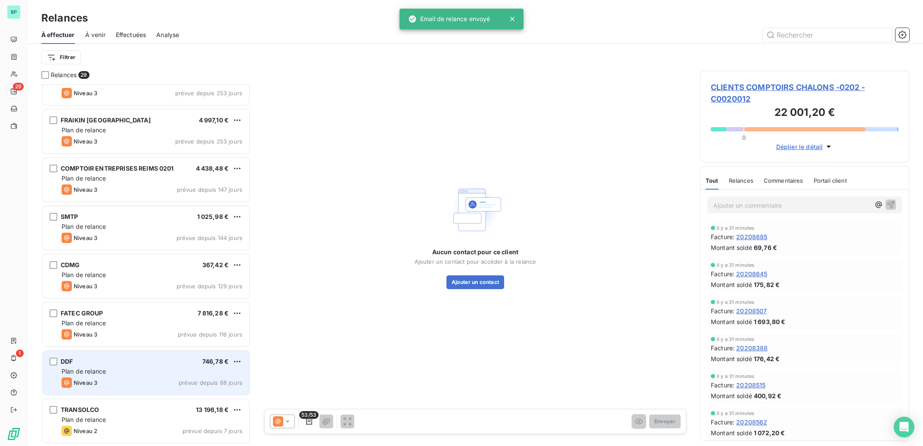
scroll to position [865, 0]
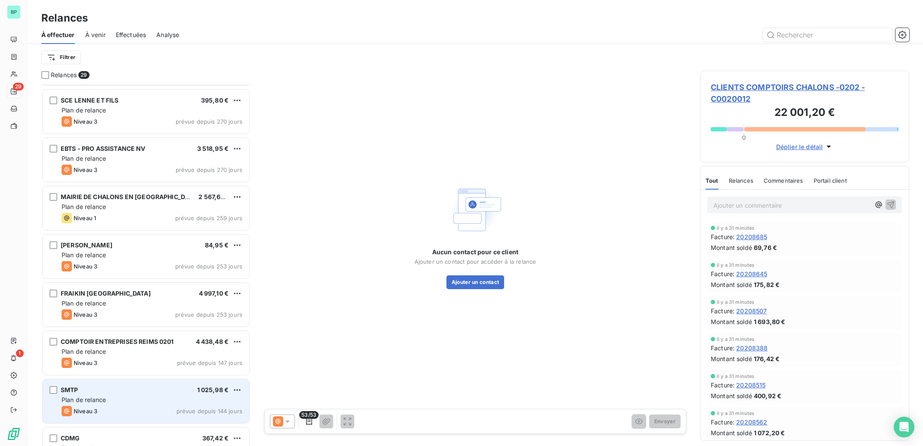
click at [118, 404] on div "SMTP 1 025,98 € Plan de relance Niveau 3 prévue depuis 144 jours" at bounding box center [146, 401] width 207 height 44
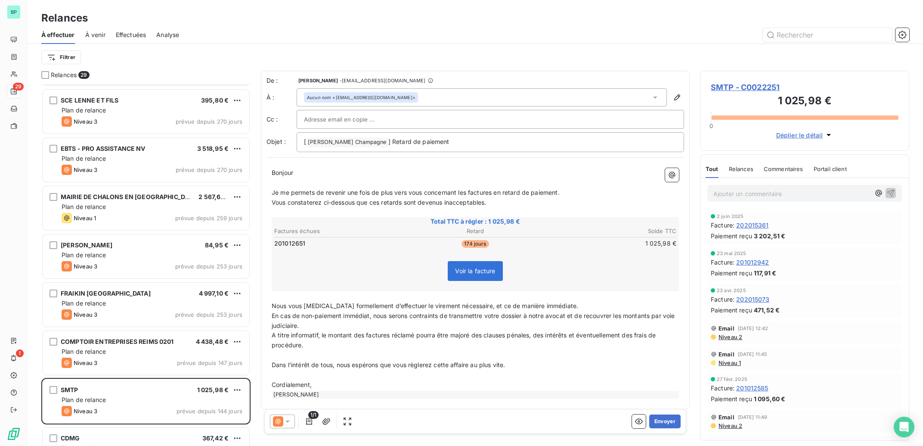
click at [726, 338] on span "Niveau 2" at bounding box center [730, 336] width 25 height 7
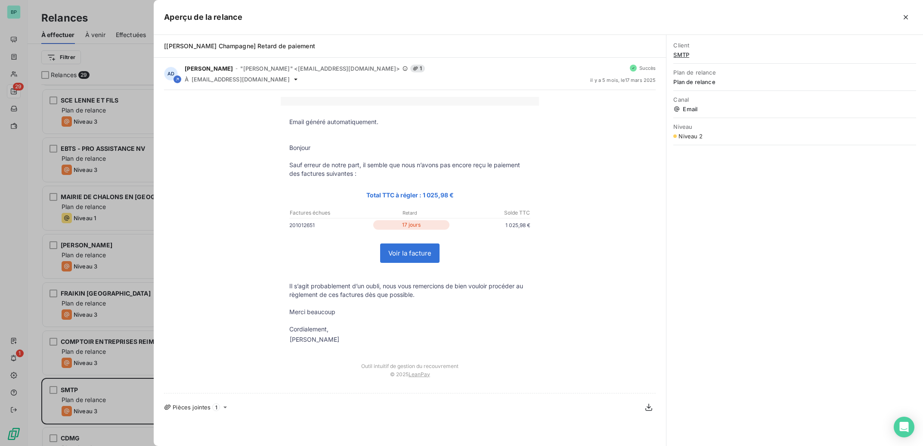
click at [132, 120] on div at bounding box center [461, 223] width 923 height 446
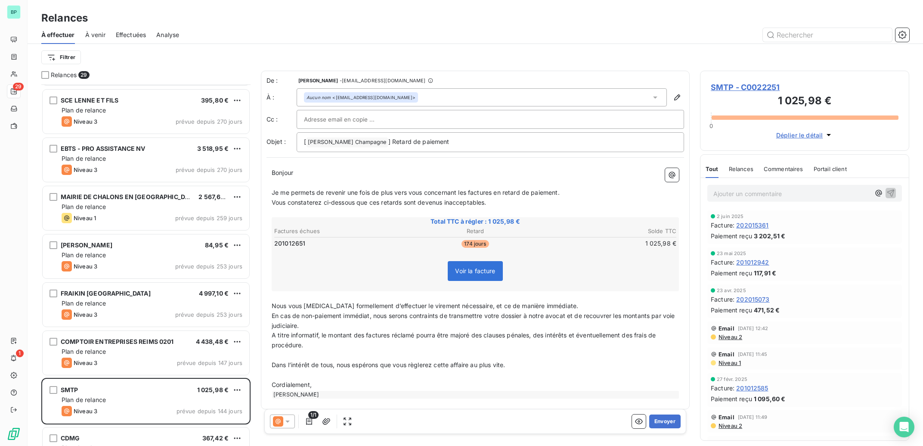
click at [399, 121] on div at bounding box center [490, 119] width 373 height 13
paste input "[EMAIL_ADDRESS][DOMAIN_NAME]"
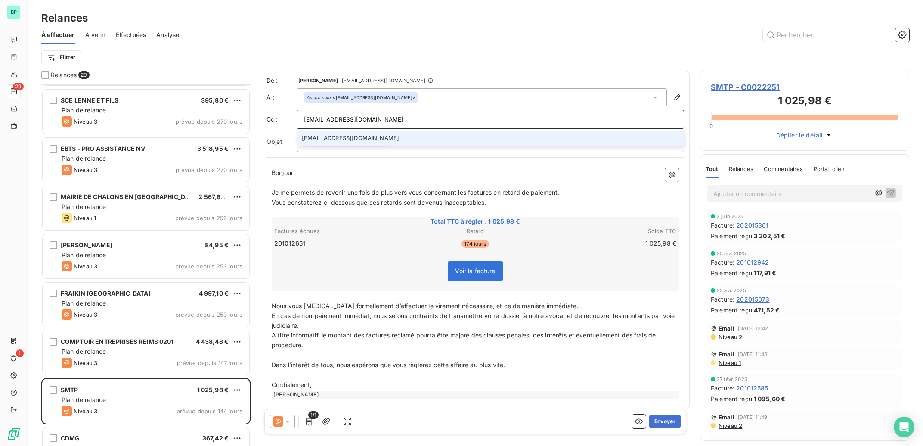
type input "[EMAIL_ADDRESS][DOMAIN_NAME]"
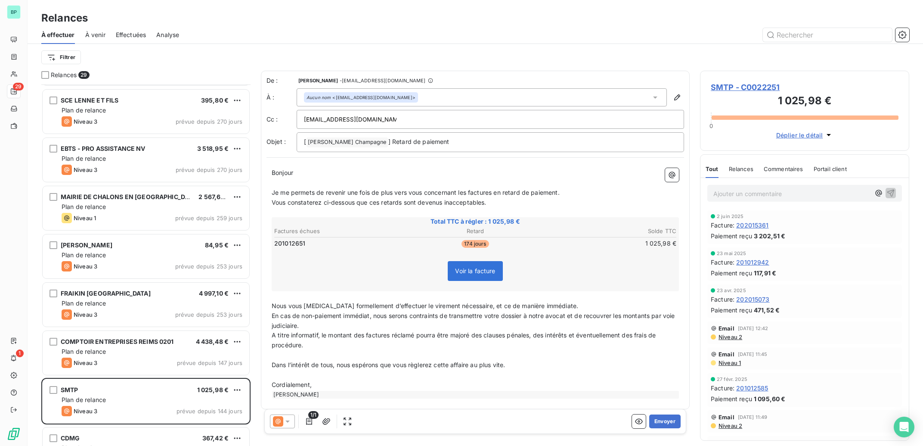
click at [391, 174] on p "Bonjour ﻿ ﻿ ﻿" at bounding box center [475, 173] width 407 height 10
click at [665, 421] on button "Envoyer" at bounding box center [664, 421] width 31 height 14
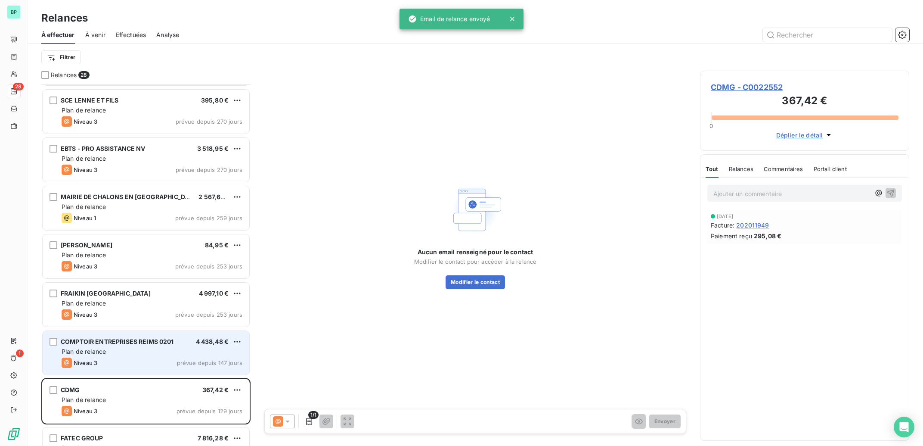
click at [159, 359] on div "Niveau 3 prévue depuis 147 jours" at bounding box center [152, 362] width 181 height 10
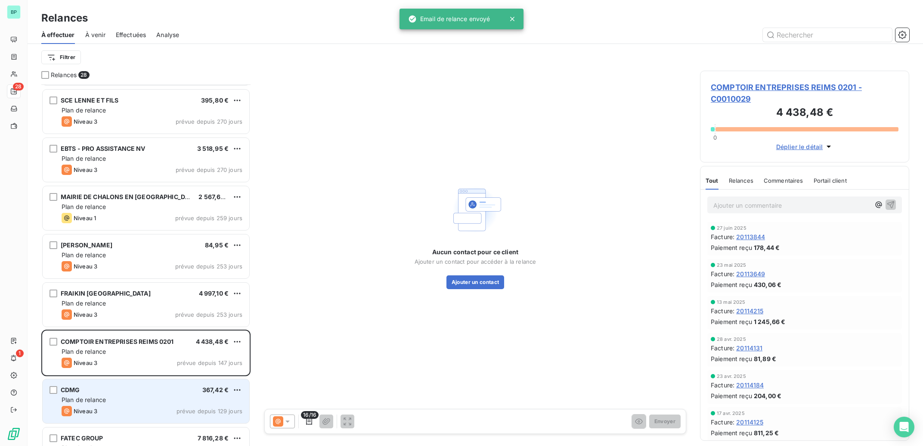
click at [152, 392] on div "CDMG 367,42 €" at bounding box center [152, 390] width 181 height 8
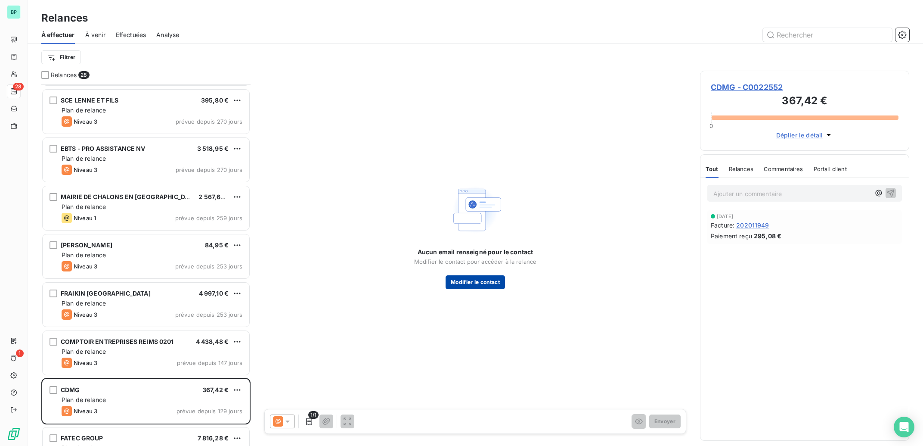
click at [490, 283] on button "Modifier le contact" at bounding box center [475, 282] width 59 height 14
type input "[PHONE_NUMBER]"
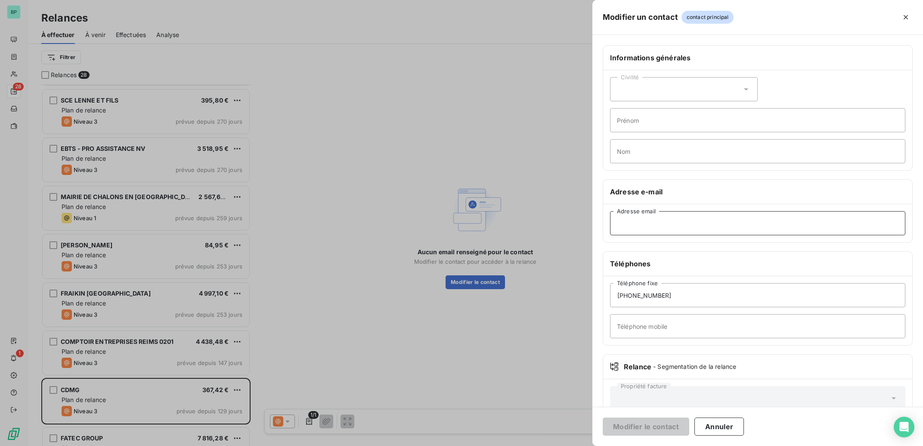
click at [650, 223] on input "Adresse email" at bounding box center [757, 223] width 295 height 24
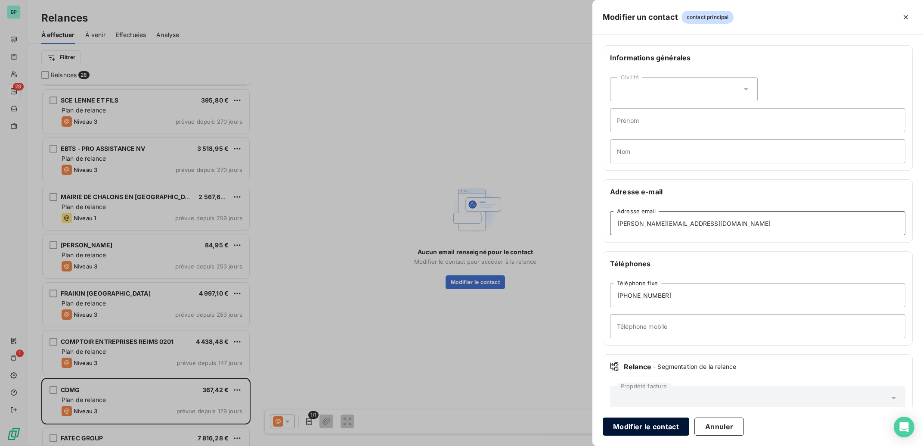
type input "[PERSON_NAME][EMAIL_ADDRESS][DOMAIN_NAME]"
click at [668, 422] on button "Modifier le contact" at bounding box center [646, 426] width 87 height 18
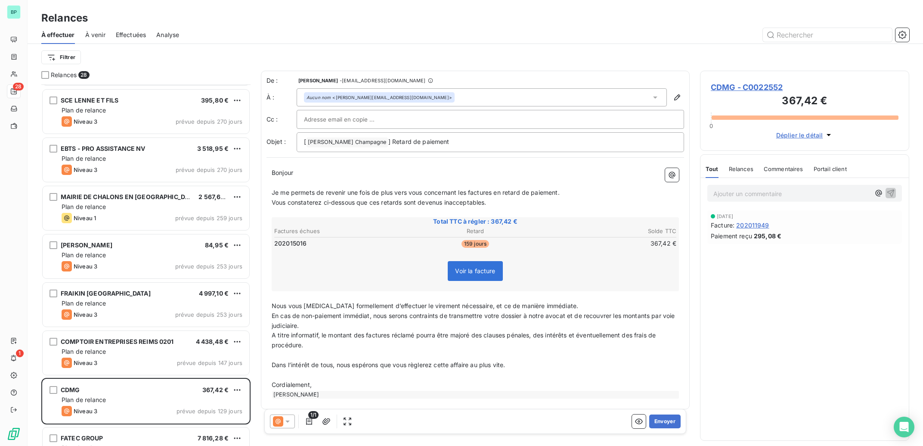
click at [282, 421] on icon at bounding box center [278, 421] width 10 height 10
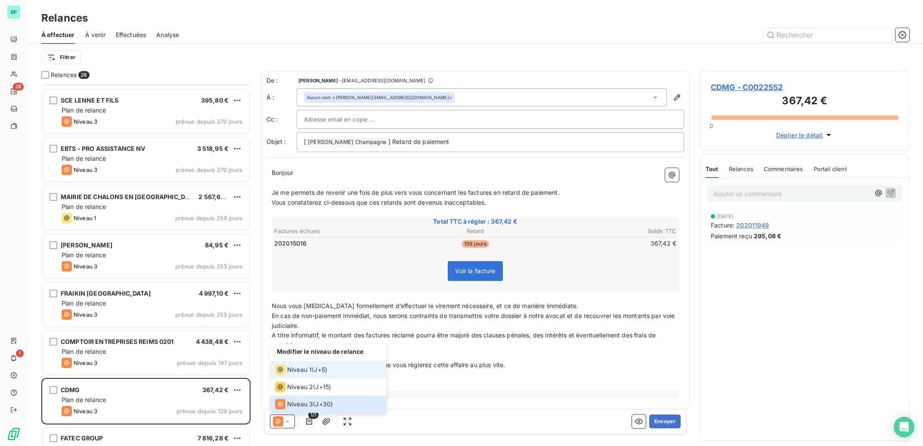
click at [292, 361] on li "Niveau 1 ( J+5 )" at bounding box center [328, 369] width 116 height 17
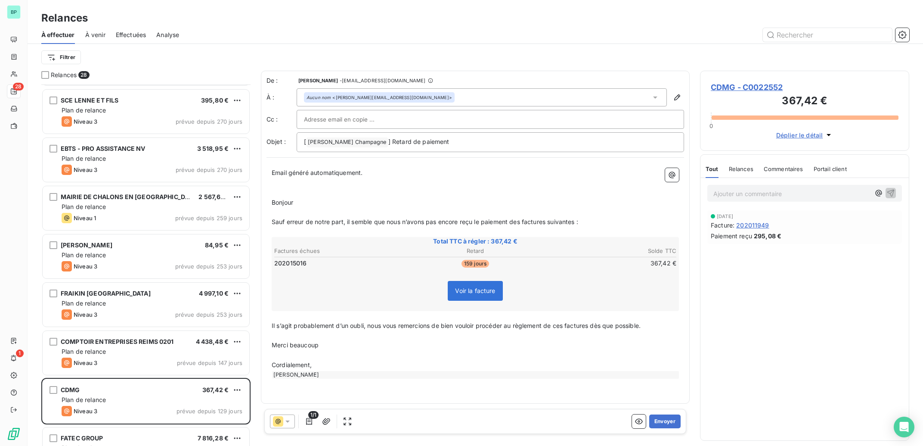
click at [387, 180] on p "﻿" at bounding box center [475, 183] width 407 height 10
drag, startPoint x: 354, startPoint y: 174, endPoint x: 269, endPoint y: 174, distance: 84.8
click at [269, 174] on div "Email généré automatiquement. ﻿ ﻿ Bonjour ﻿ ﻿ ﻿ ﻿ Sauf erreur de notre part, il…" at bounding box center [476, 273] width 418 height 221
click at [772, 196] on p "Ajouter un commentaire ﻿" at bounding box center [791, 193] width 157 height 11
click at [669, 423] on button "Envoyer" at bounding box center [664, 421] width 31 height 14
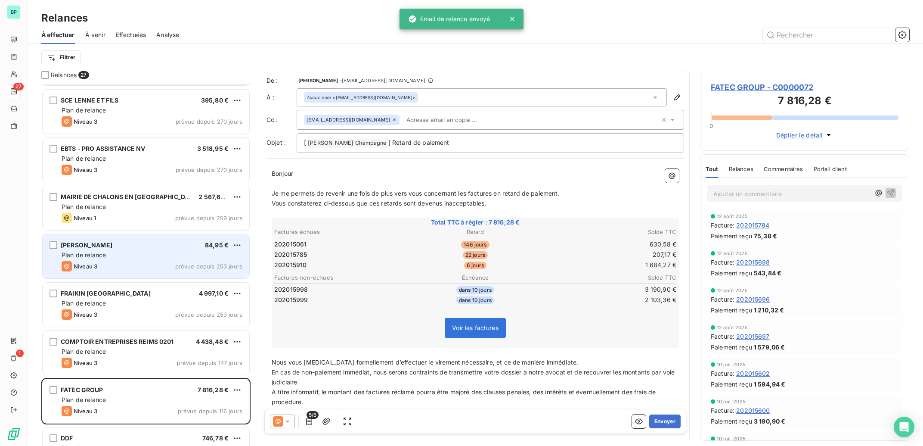
click at [111, 250] on div "[PERSON_NAME] 84,95 € Plan de relance Niveau 3 prévue depuis 253 jours" at bounding box center [146, 256] width 207 height 44
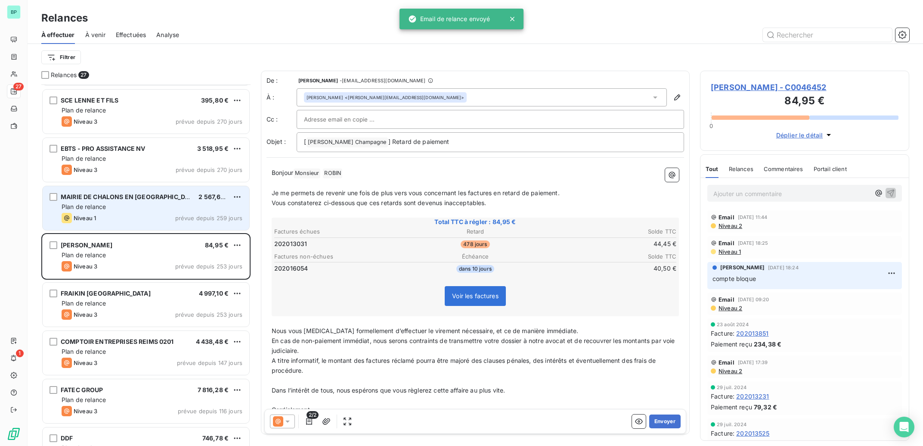
click at [117, 201] on div "MAIRIE DE CHALONS EN CHAMPAGNE 2 567,64 € Plan de relance Niveau 1 prévue depui…" at bounding box center [146, 208] width 207 height 44
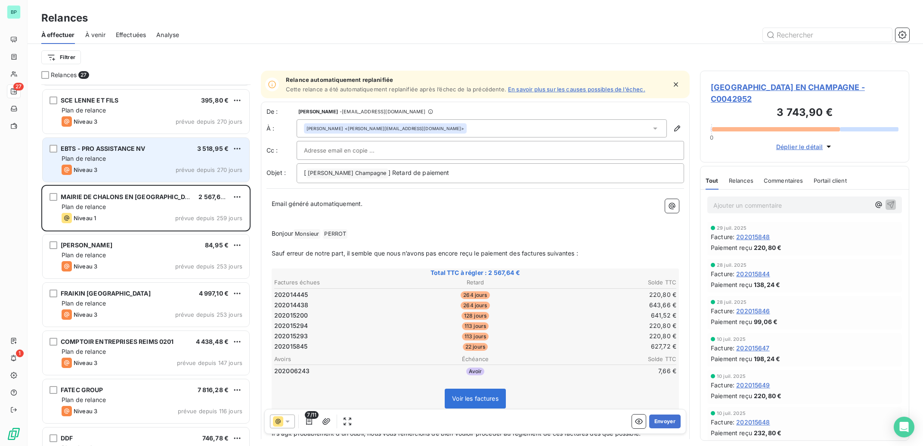
click at [124, 156] on div "Plan de relance" at bounding box center [152, 158] width 181 height 9
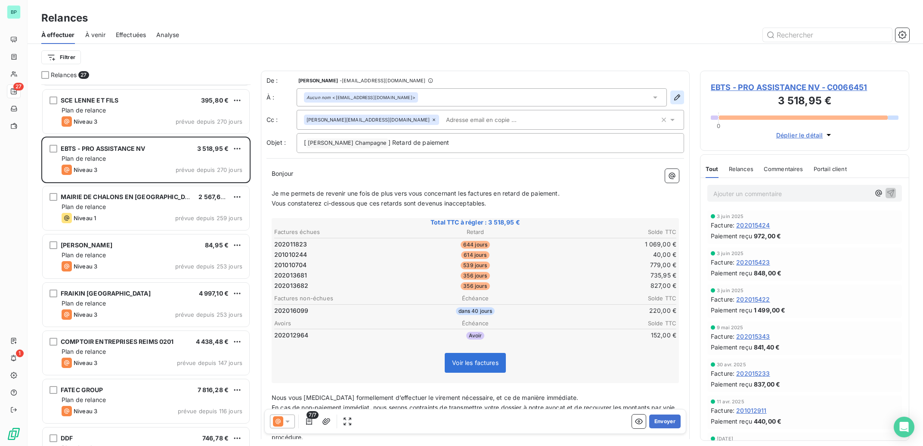
click at [673, 96] on icon "button" at bounding box center [677, 97] width 9 height 9
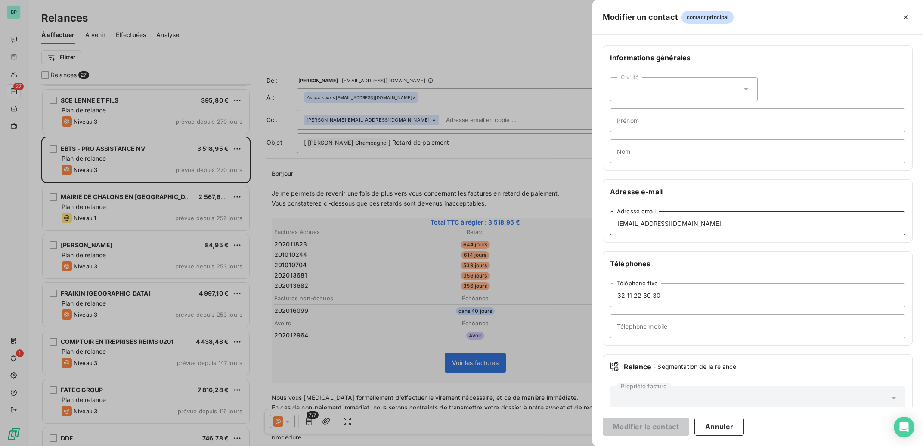
click at [668, 225] on input "[EMAIL_ADDRESS][DOMAIN_NAME]" at bounding box center [757, 223] width 295 height 24
drag, startPoint x: 690, startPoint y: 224, endPoint x: 570, endPoint y: 224, distance: 119.7
click at [610, 224] on input "[EMAIL_ADDRESS][DOMAIN_NAME]" at bounding box center [757, 223] width 295 height 24
click at [503, 164] on div at bounding box center [461, 223] width 923 height 446
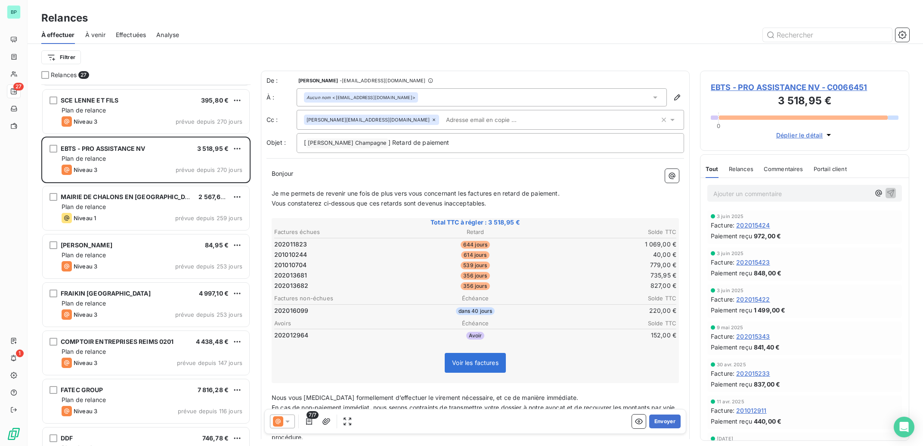
click at [285, 420] on icon at bounding box center [287, 421] width 9 height 9
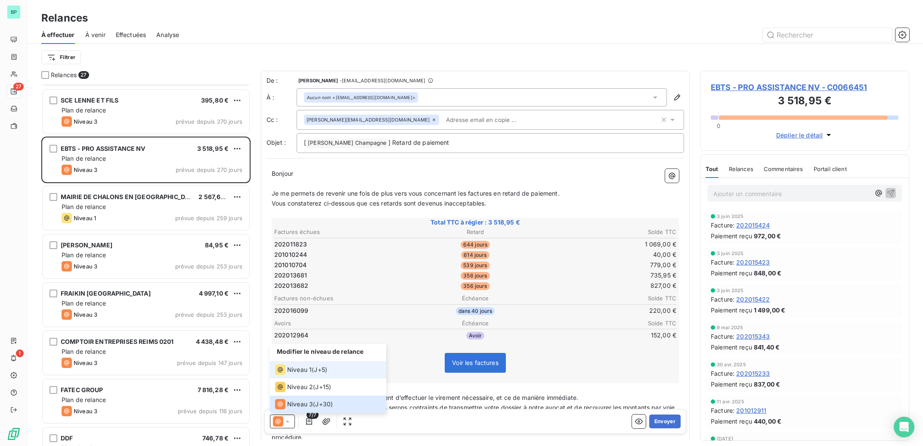
click at [300, 370] on span "Niveau 1" at bounding box center [299, 369] width 25 height 9
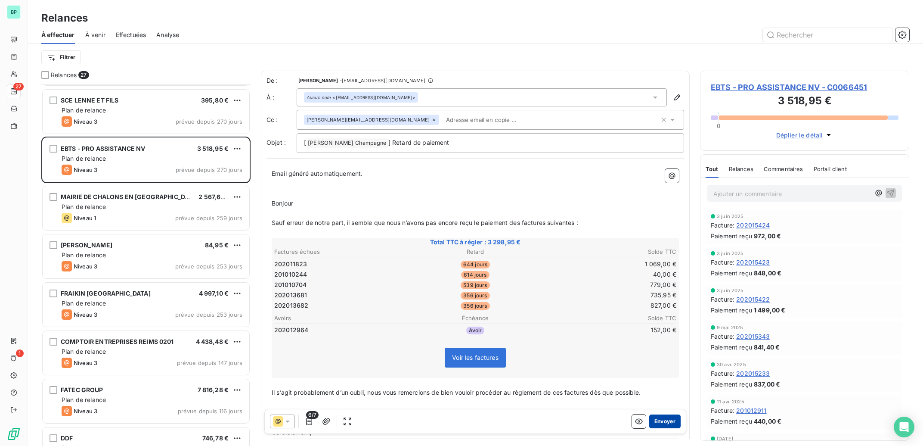
click at [651, 419] on button "Envoyer" at bounding box center [664, 421] width 31 height 14
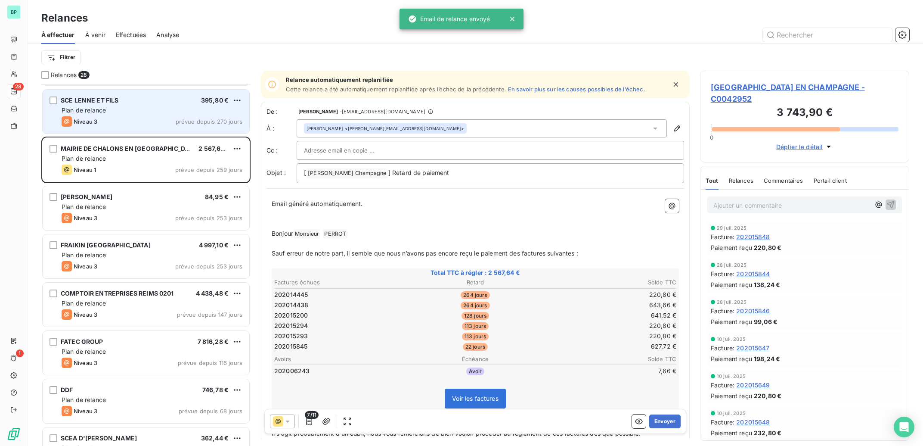
click at [126, 110] on div "Plan de relance" at bounding box center [152, 110] width 181 height 9
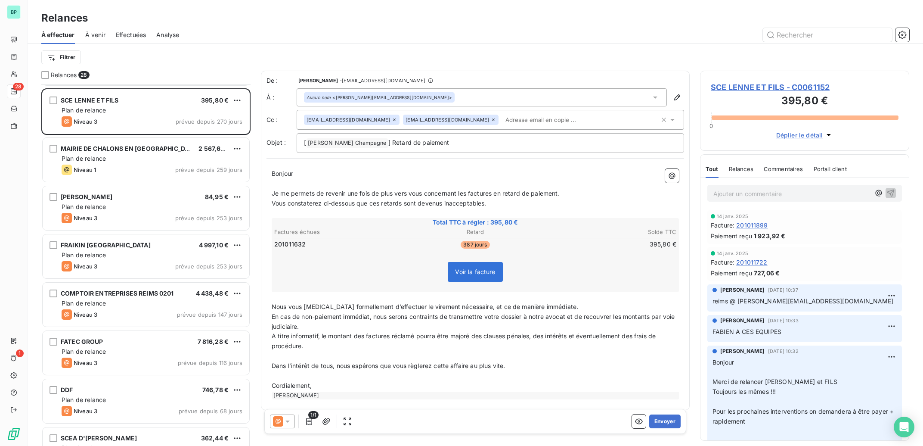
click at [280, 424] on icon at bounding box center [278, 421] width 10 height 10
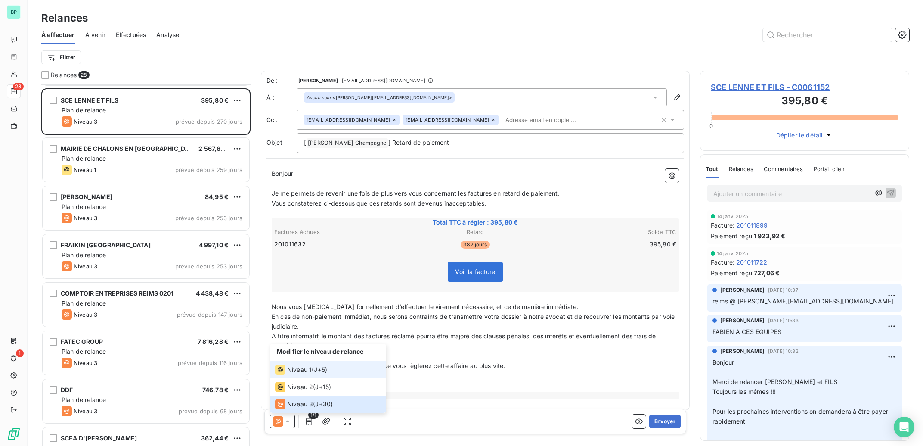
click at [289, 370] on span "Niveau 1" at bounding box center [299, 369] width 25 height 9
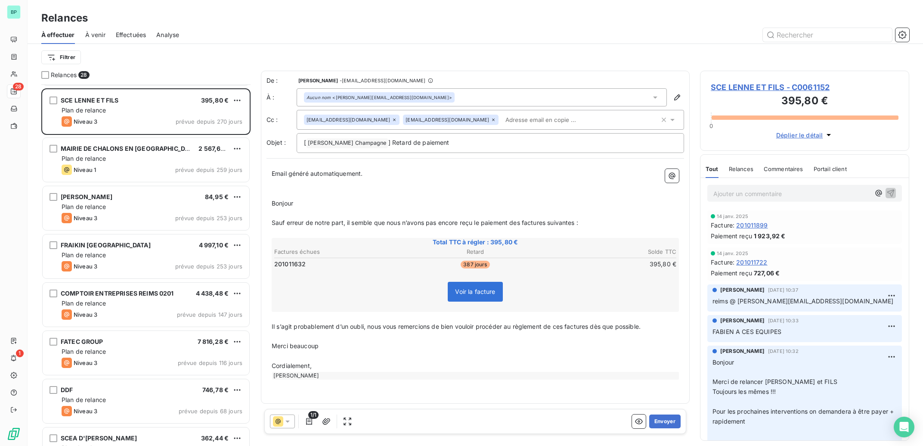
click at [392, 120] on icon at bounding box center [394, 119] width 5 height 5
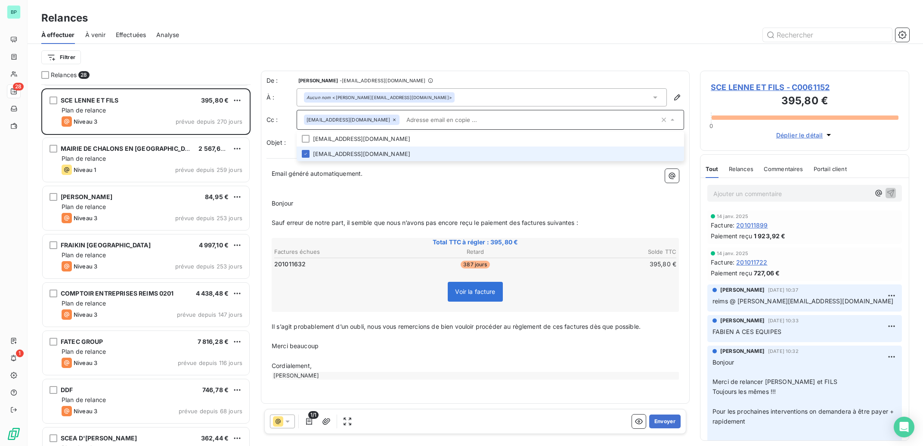
click at [393, 120] on icon at bounding box center [394, 119] width 3 height 3
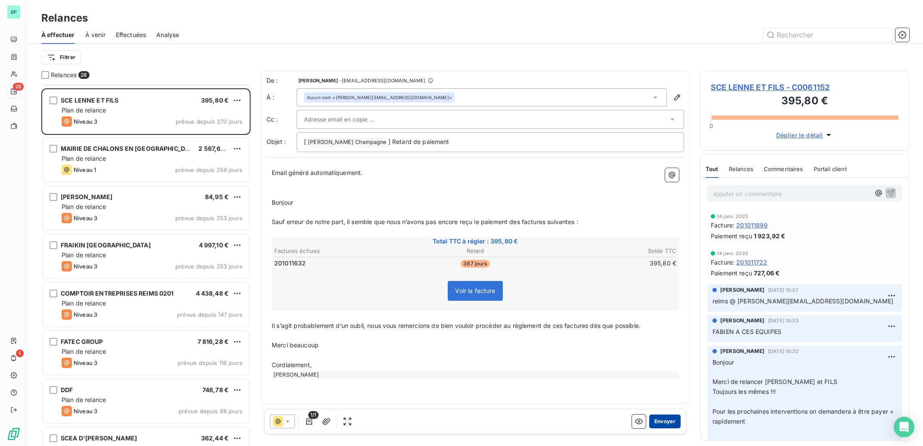
click at [661, 420] on button "Envoyer" at bounding box center [664, 421] width 31 height 14
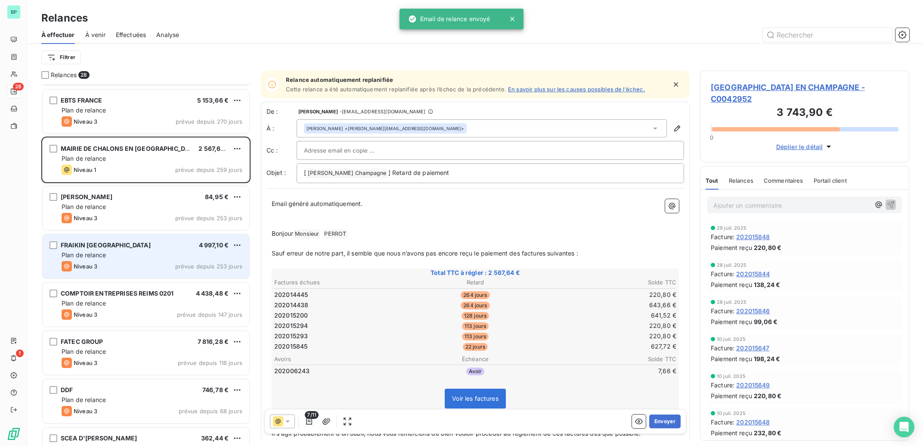
scroll to position [778, 0]
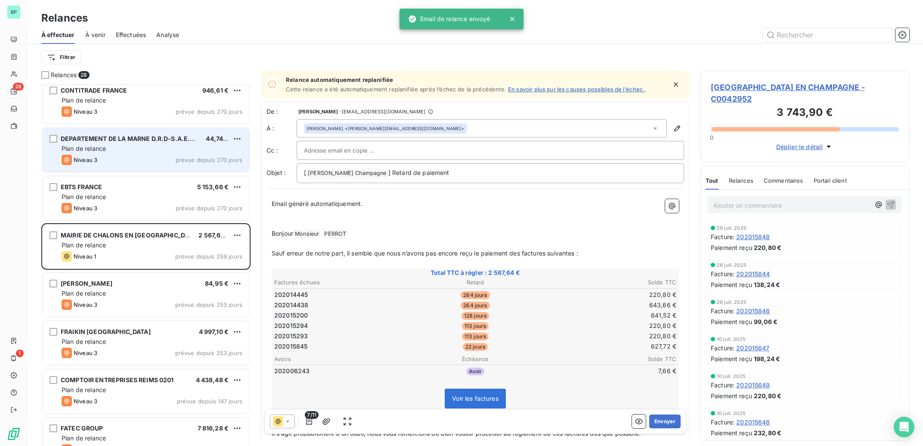
click at [124, 156] on div "Niveau 3 prévue depuis 270 jours" at bounding box center [152, 160] width 181 height 10
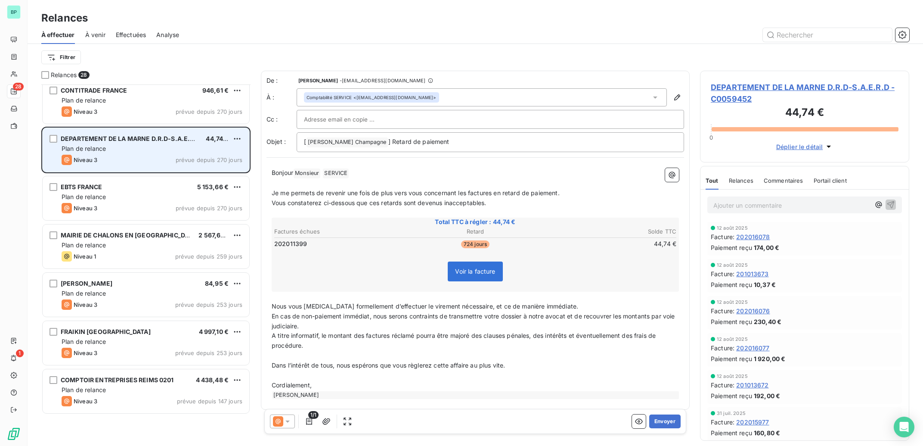
scroll to position [648, 0]
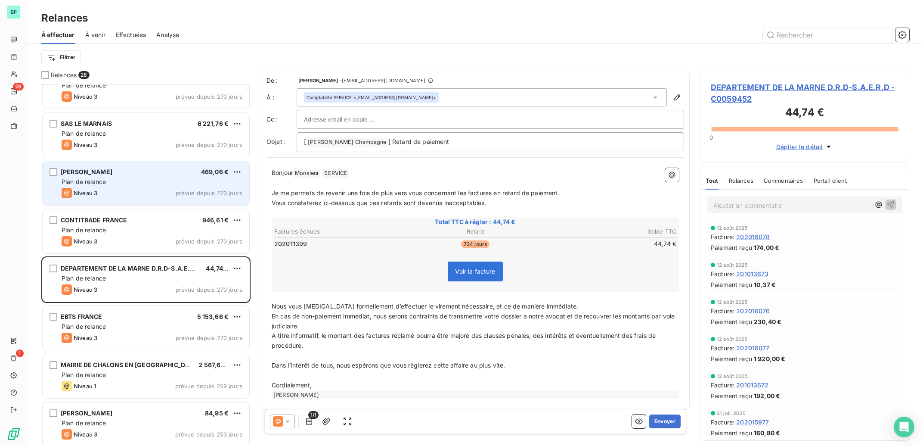
click at [137, 181] on div "Plan de relance" at bounding box center [152, 181] width 181 height 9
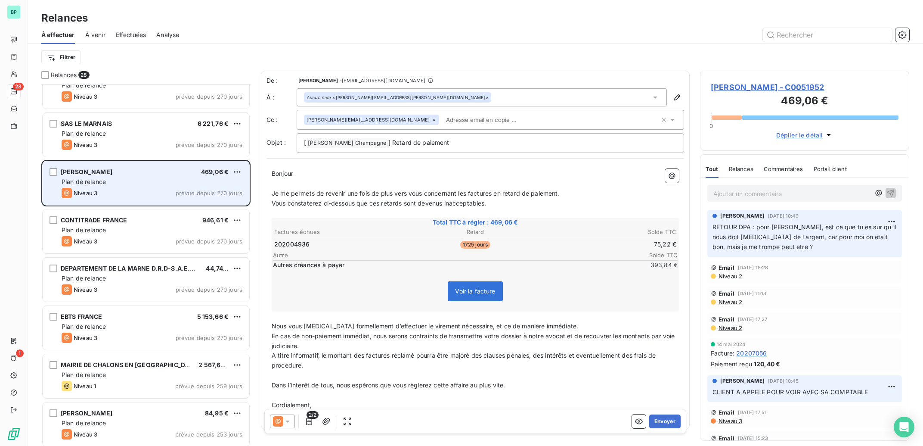
scroll to position [562, 0]
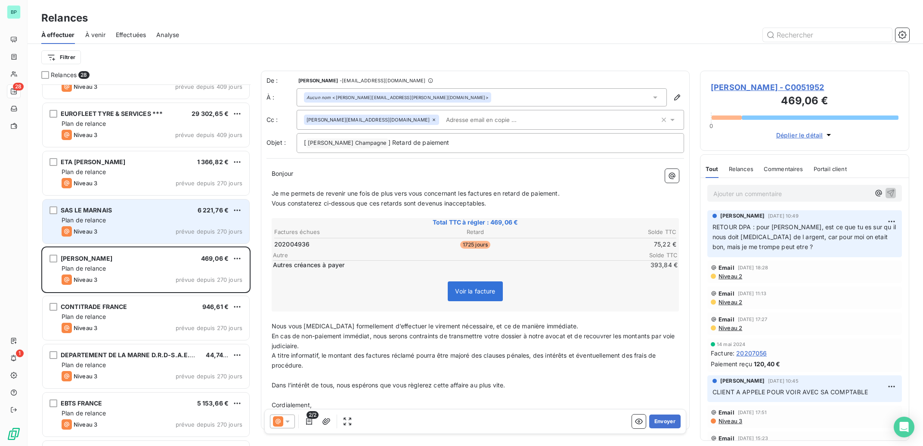
click at [132, 222] on div "Plan de relance" at bounding box center [152, 220] width 181 height 9
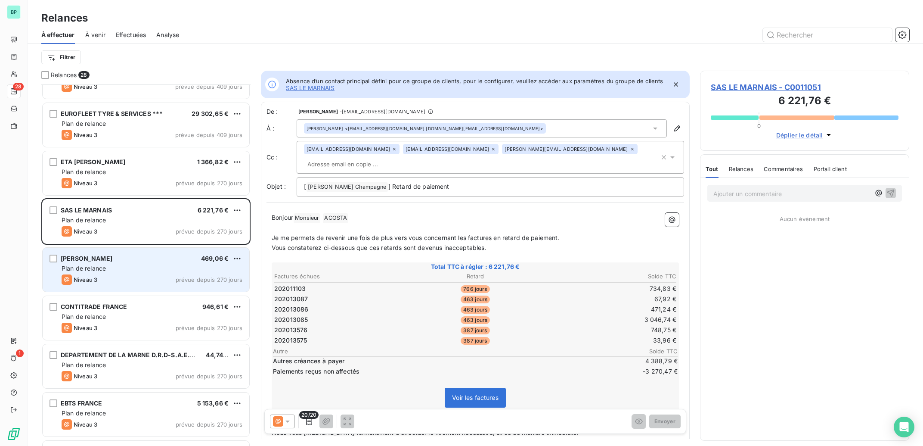
click at [128, 259] on div "[PERSON_NAME] 469,06 €" at bounding box center [152, 258] width 181 height 8
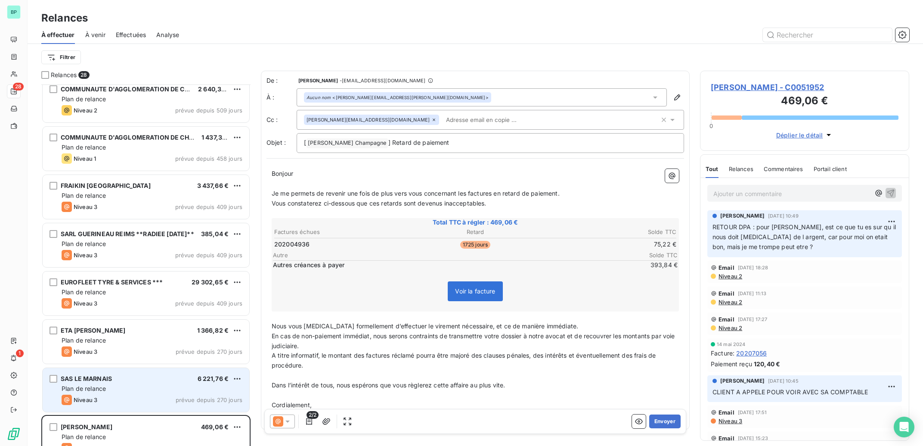
scroll to position [389, 0]
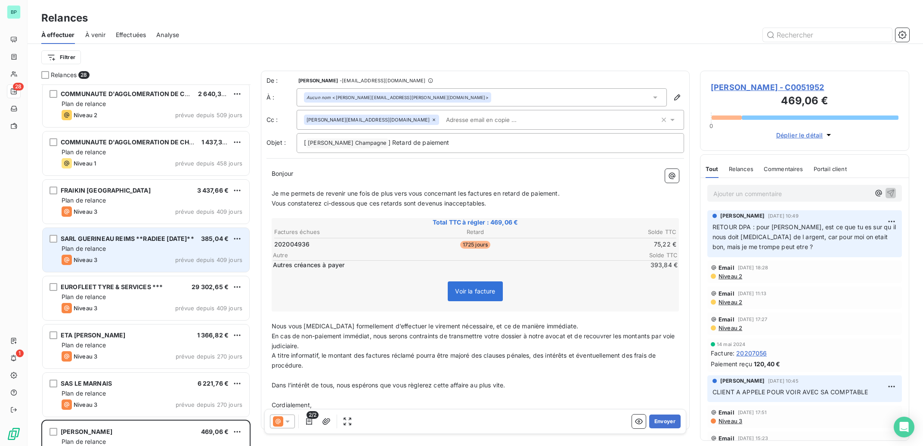
click at [128, 251] on div "Plan de relance" at bounding box center [152, 248] width 181 height 9
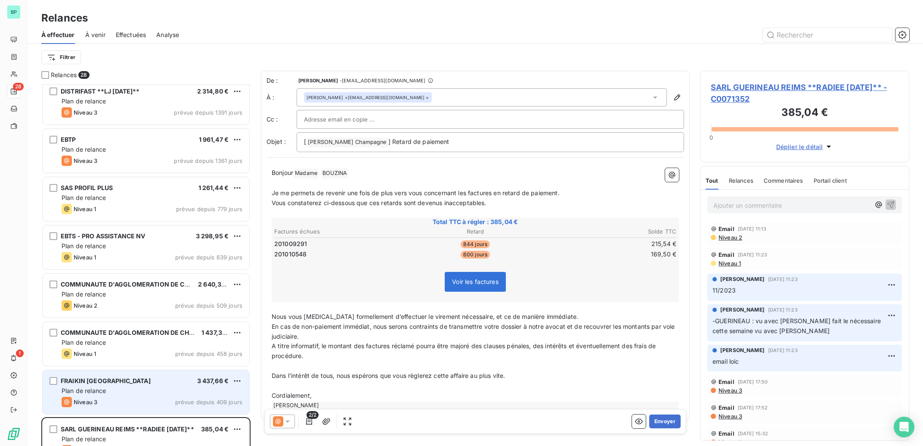
scroll to position [172, 0]
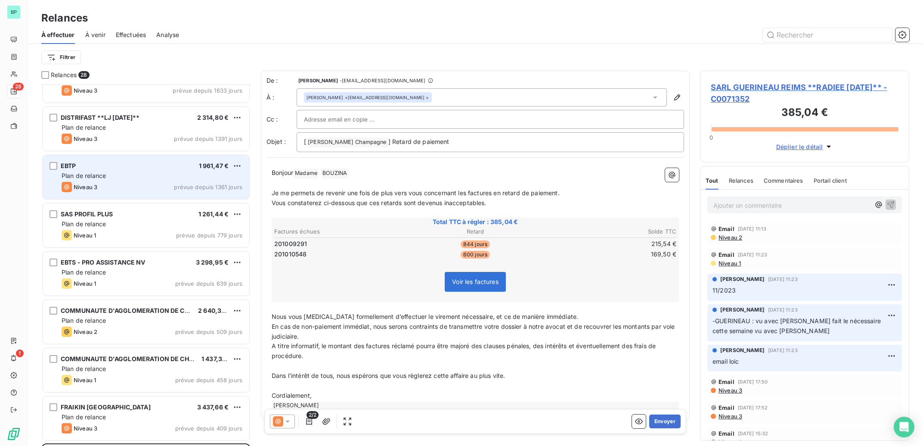
click at [152, 177] on div "Plan de relance" at bounding box center [152, 175] width 181 height 9
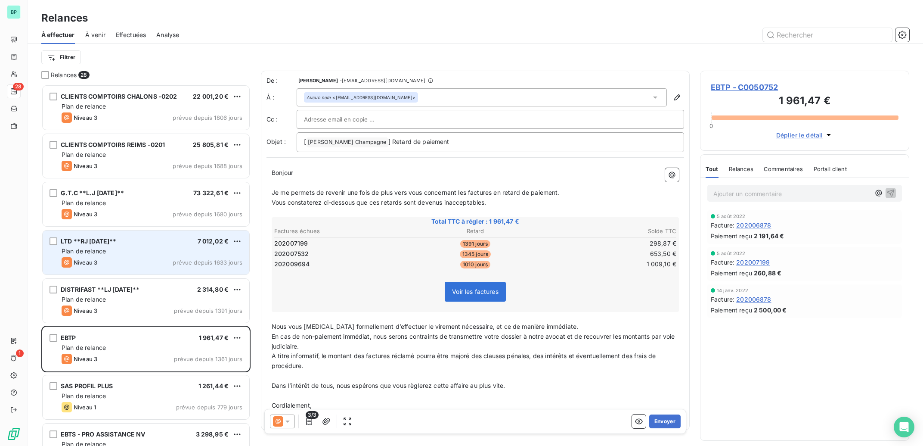
click at [117, 265] on div "Niveau 3 prévue depuis 1633 jours" at bounding box center [152, 262] width 181 height 10
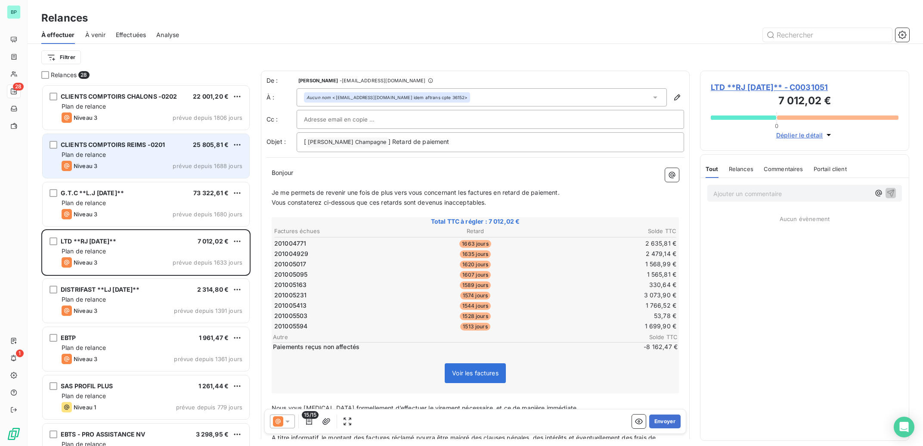
click at [145, 157] on div "Plan de relance" at bounding box center [152, 154] width 181 height 9
